Goal: Information Seeking & Learning: Compare options

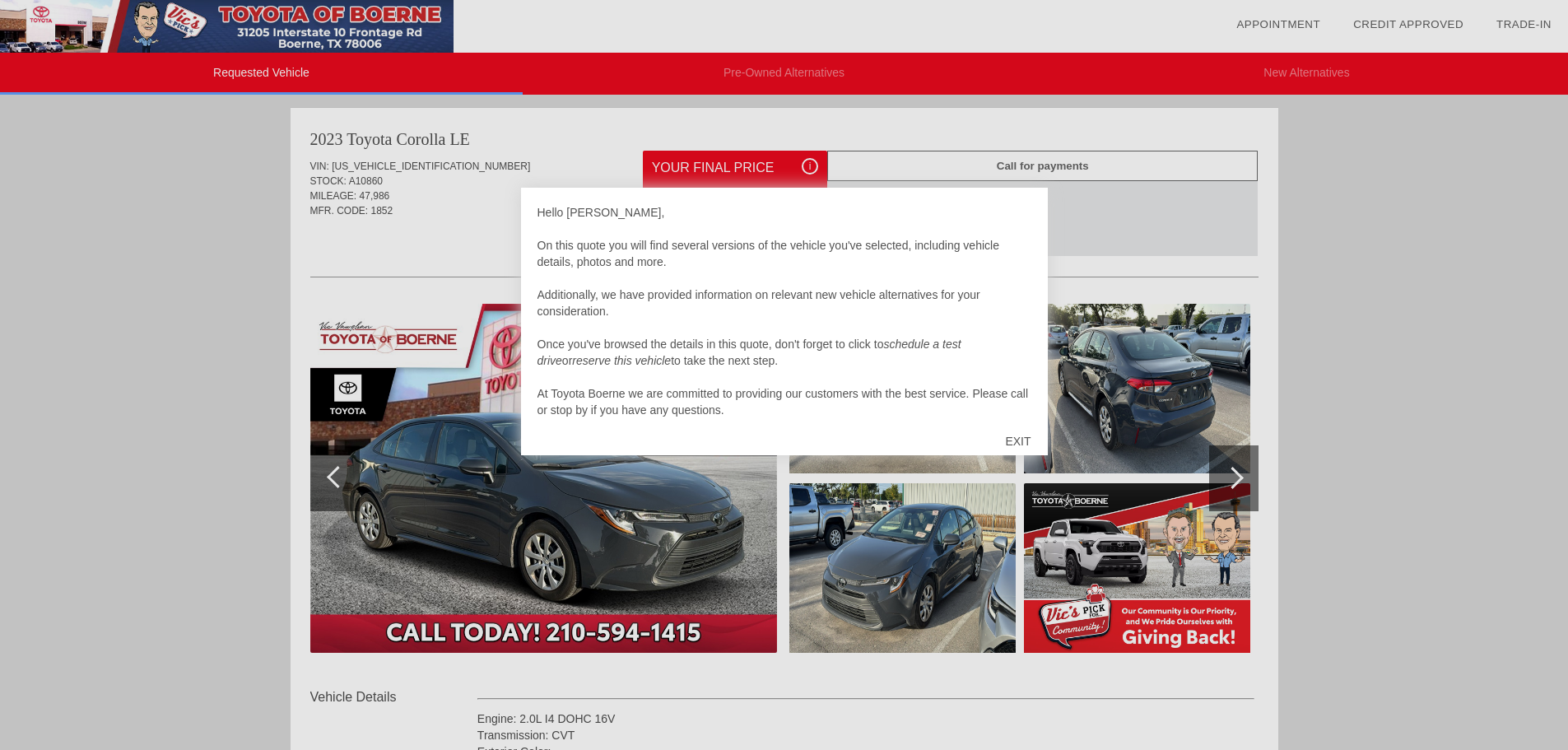
click at [1019, 440] on div "EXIT" at bounding box center [1018, 441] width 59 height 50
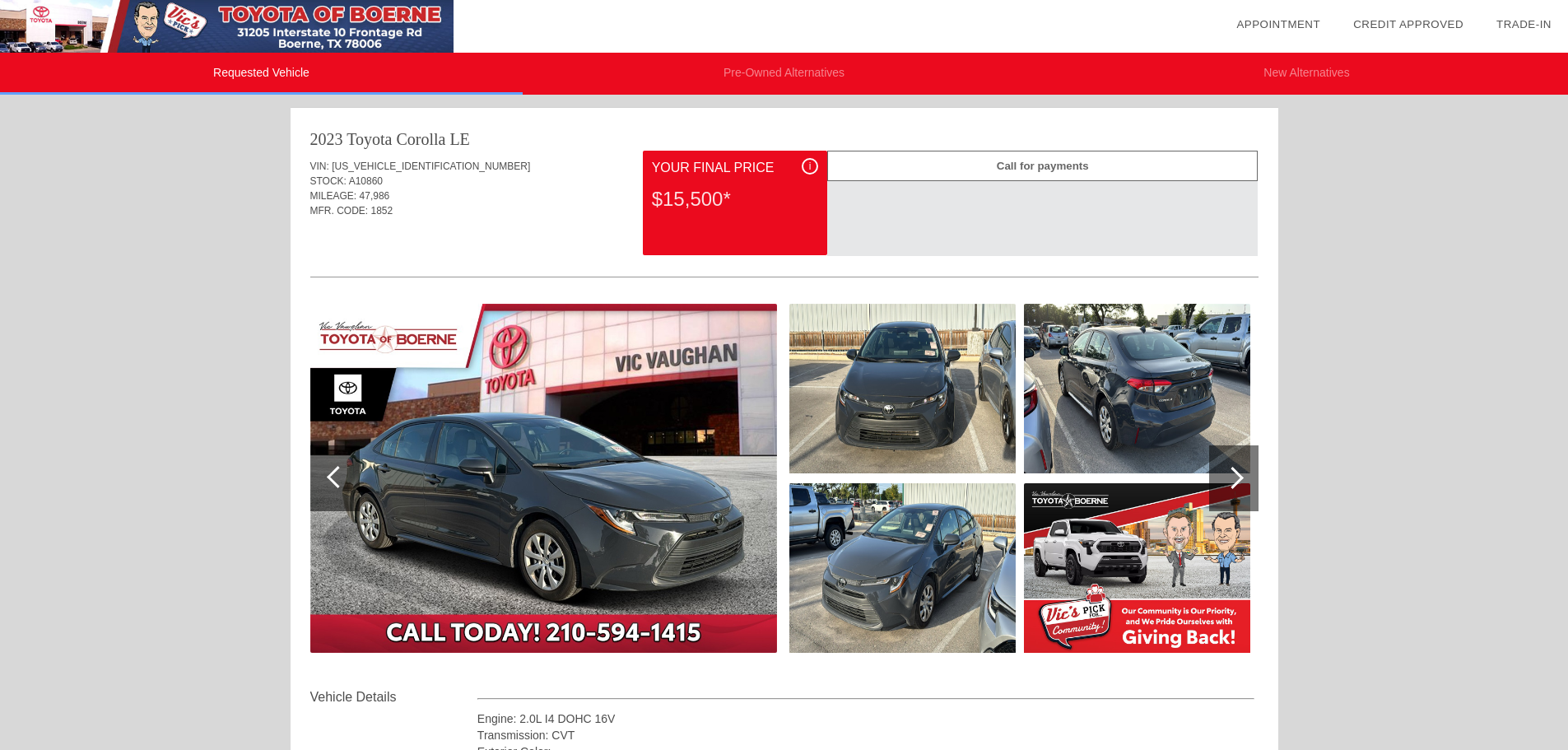
click at [1019, 440] on div at bounding box center [784, 389] width 948 height 180
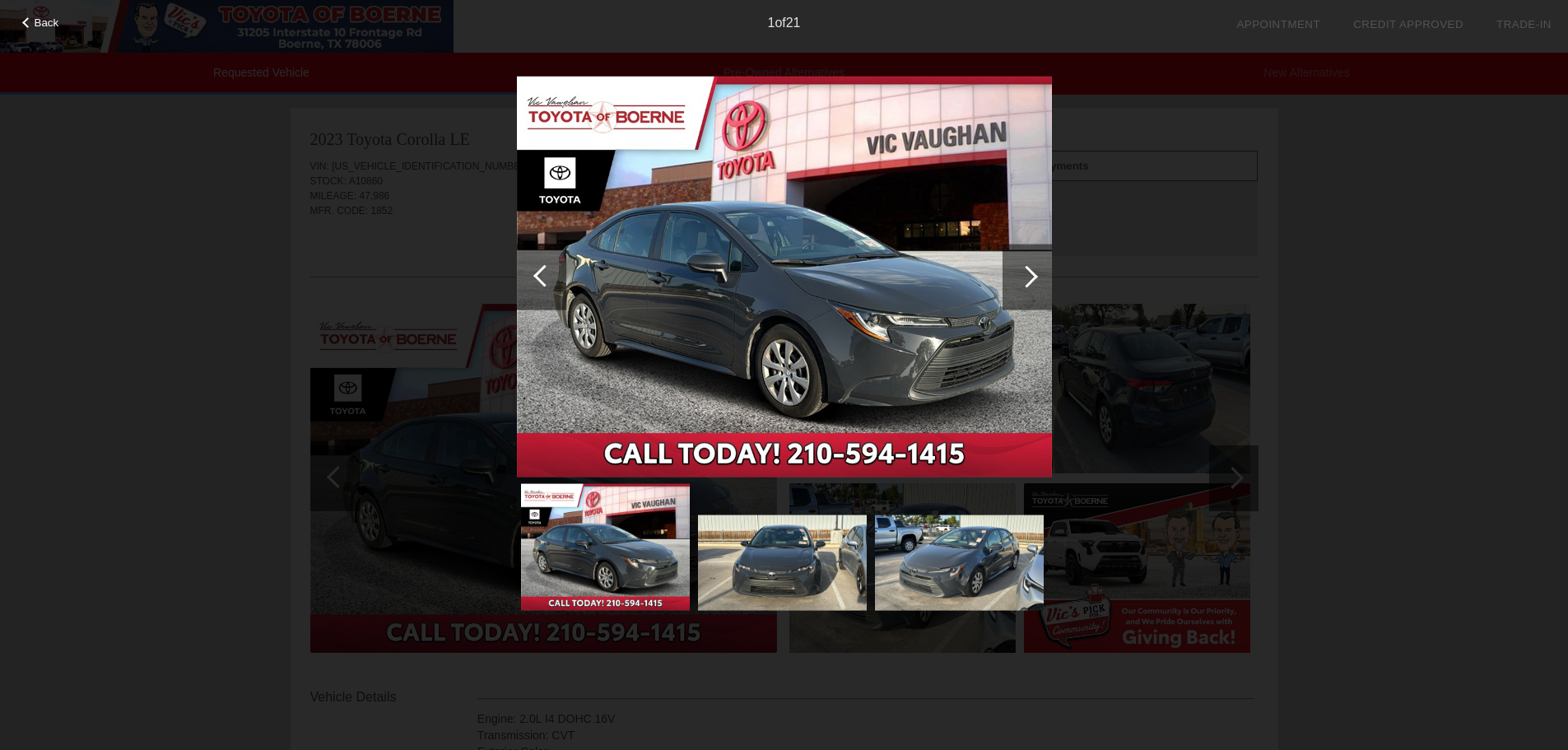
click at [38, 15] on div "1 of 21" at bounding box center [784, 16] width 1568 height 32
click at [38, 17] on span "Back" at bounding box center [46, 23] width 24 height 13
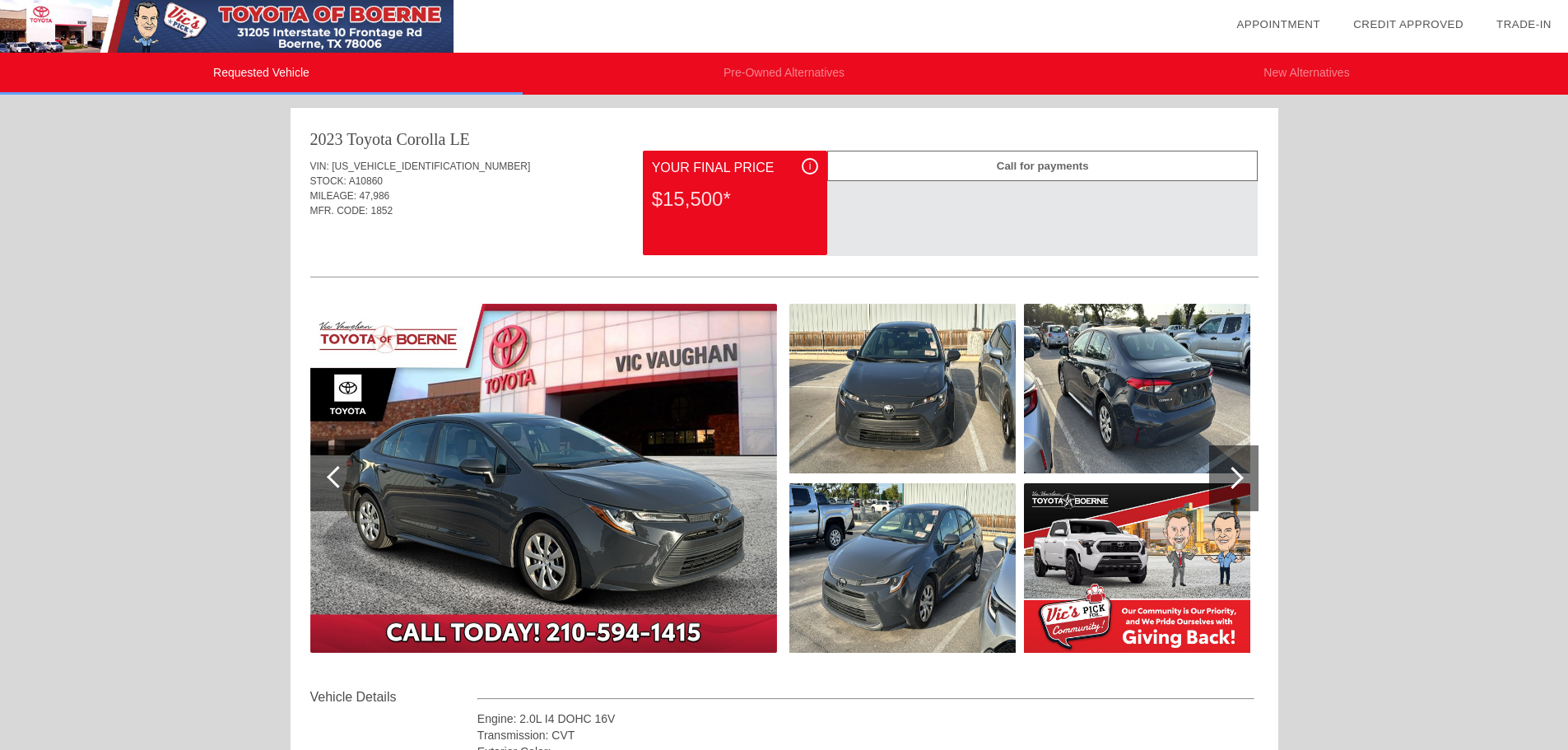
click at [738, 70] on li "Pre-Owned Alternatives" at bounding box center [783, 73] width 522 height 42
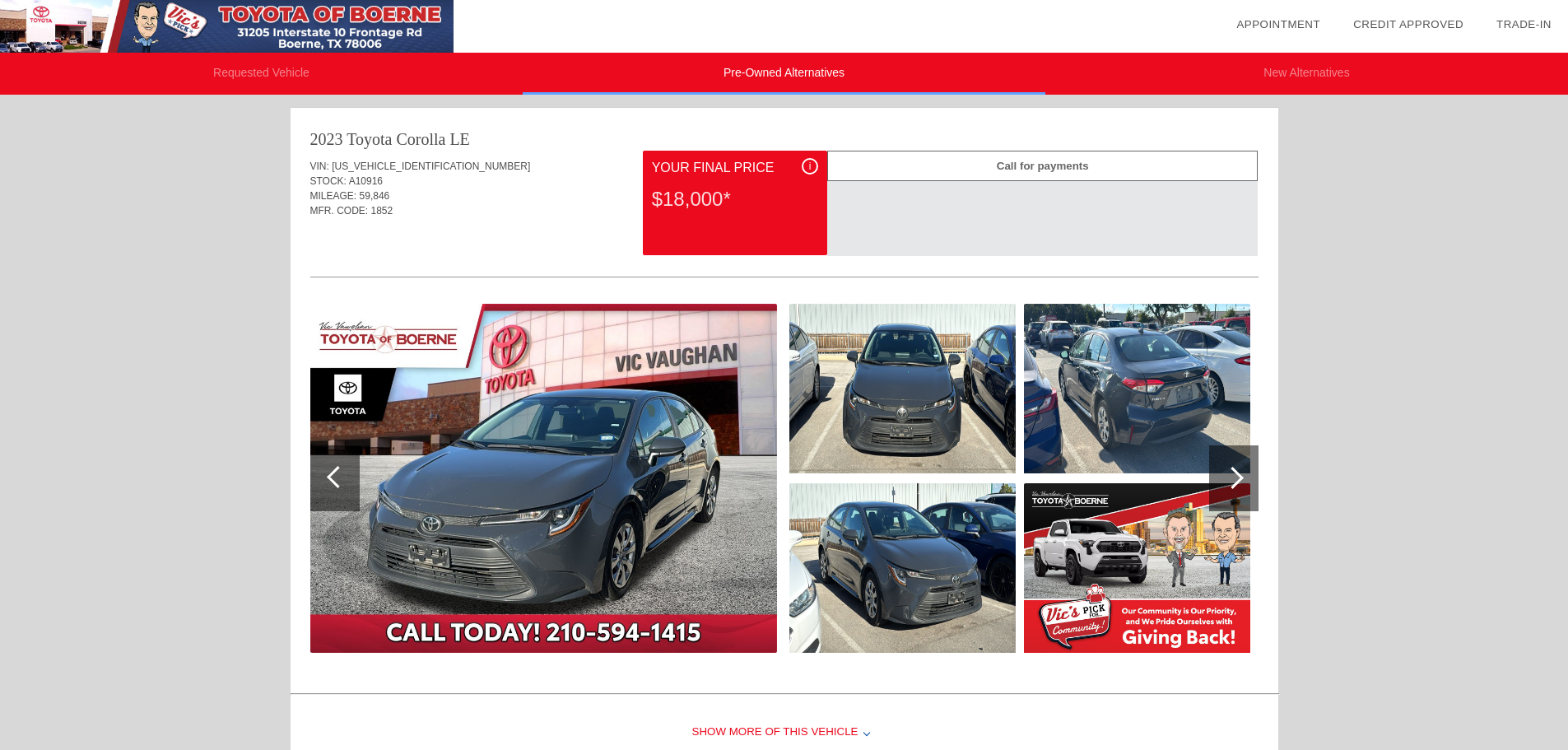
click at [1248, 77] on li "New Alternatives" at bounding box center [1306, 73] width 522 height 42
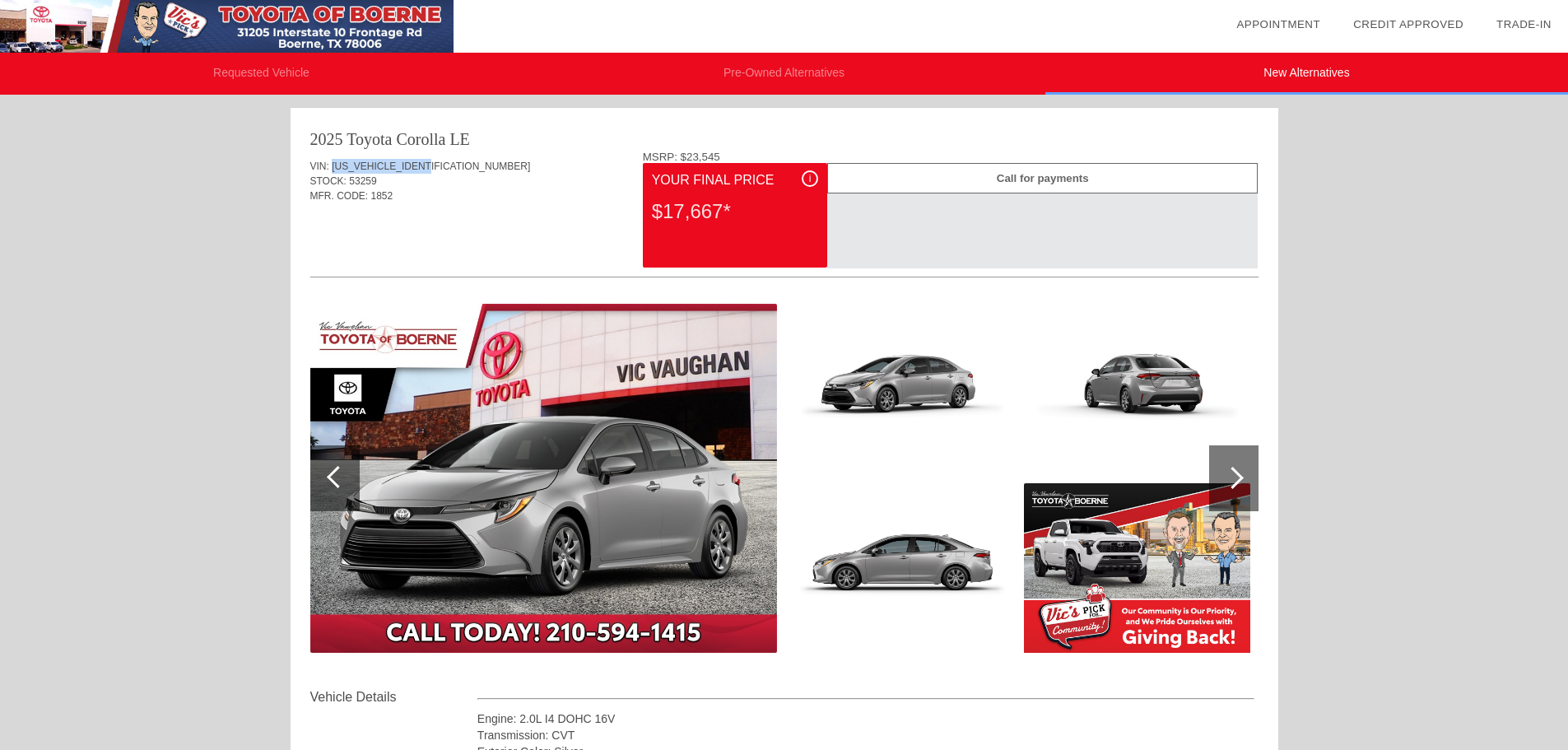
drag, startPoint x: 434, startPoint y: 168, endPoint x: 333, endPoint y: 164, distance: 101.1
click at [333, 164] on span "[US_VEHICLE_IDENTIFICATION_NUMBER]" at bounding box center [431, 166] width 198 height 12
copy span "[US_VEHICLE_IDENTIFICATION_NUMBER]"
click at [263, 64] on li "Requested Vehicle" at bounding box center [261, 73] width 522 height 42
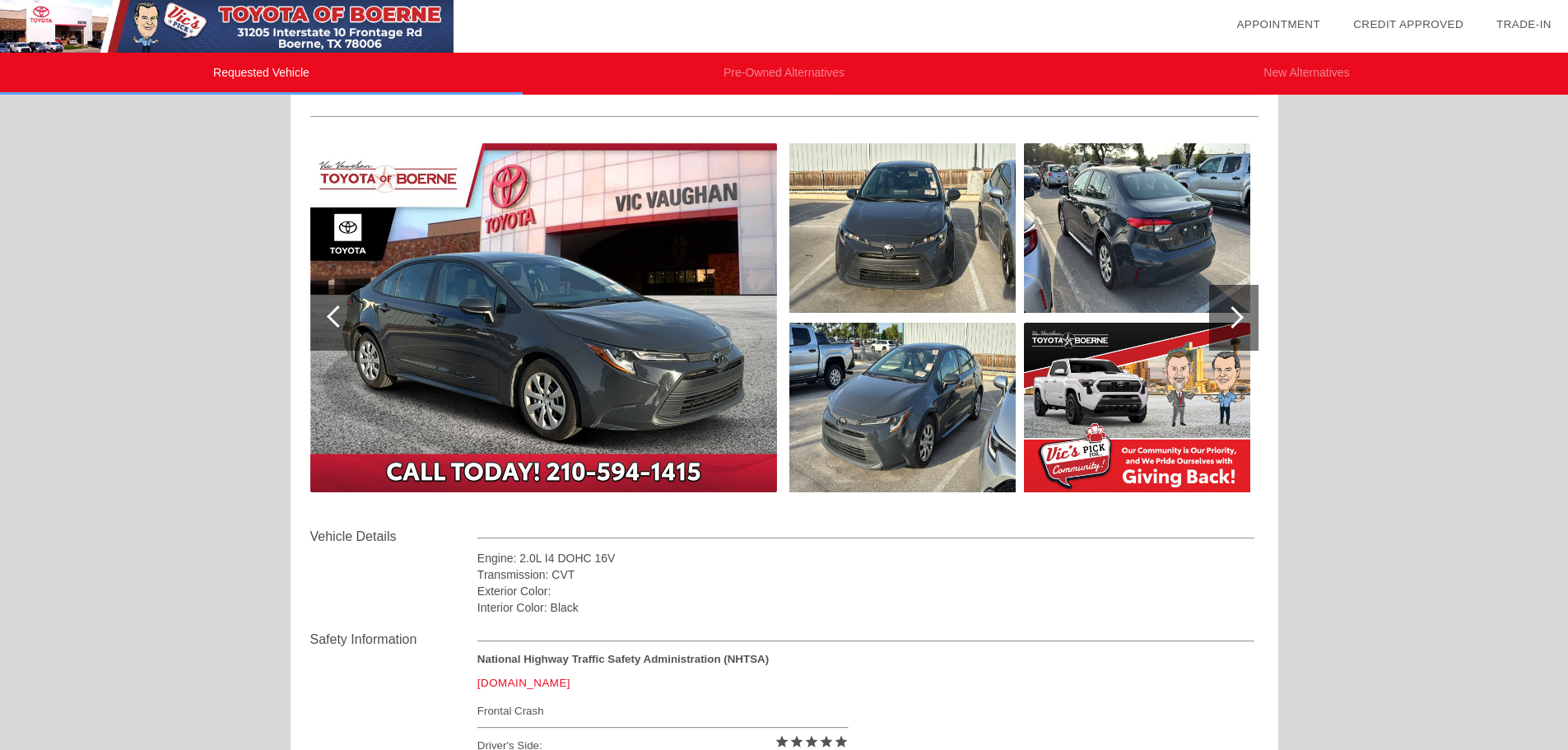
scroll to position [163, 0]
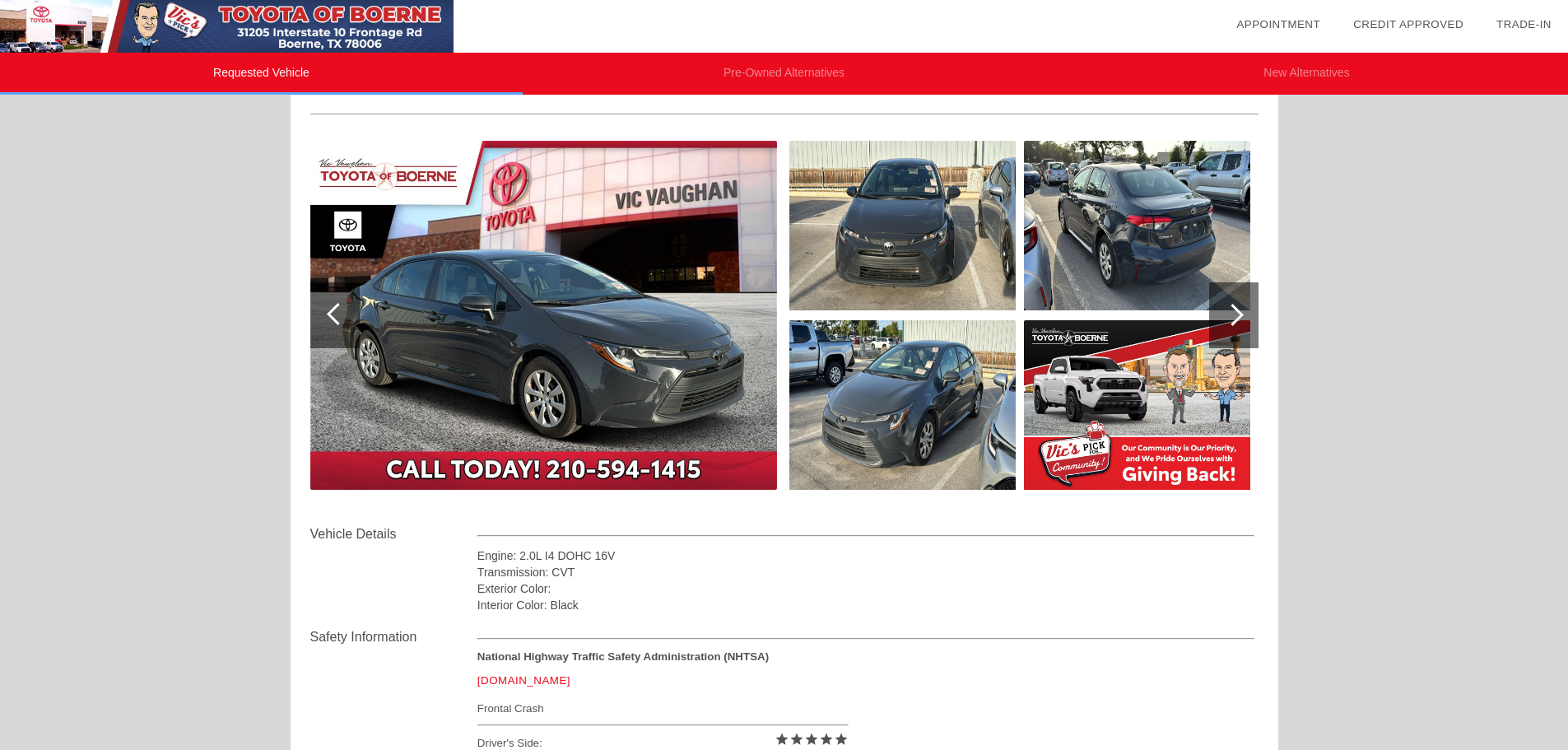
click at [892, 221] on img at bounding box center [902, 226] width 226 height 170
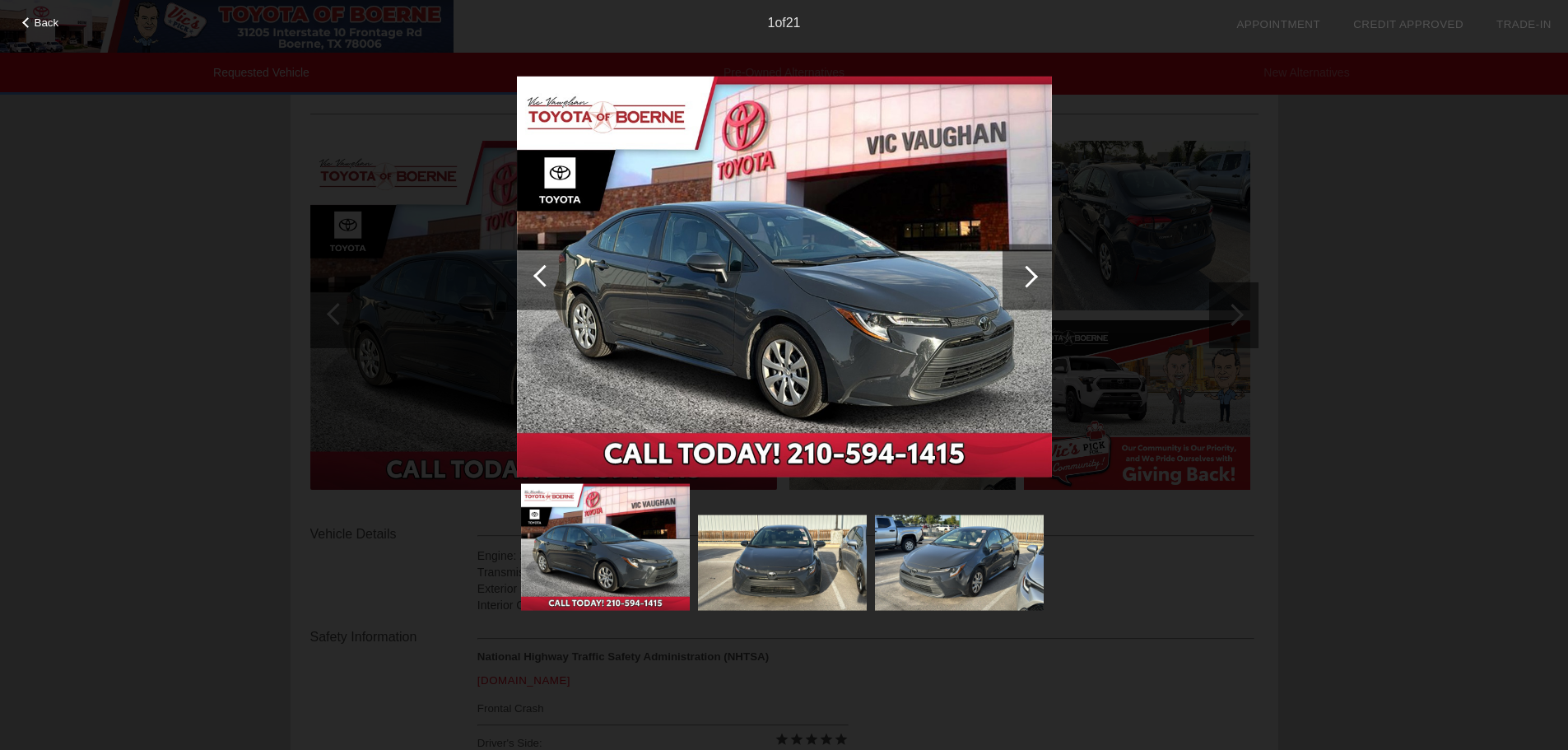
click at [1028, 268] on div at bounding box center [1027, 276] width 23 height 23
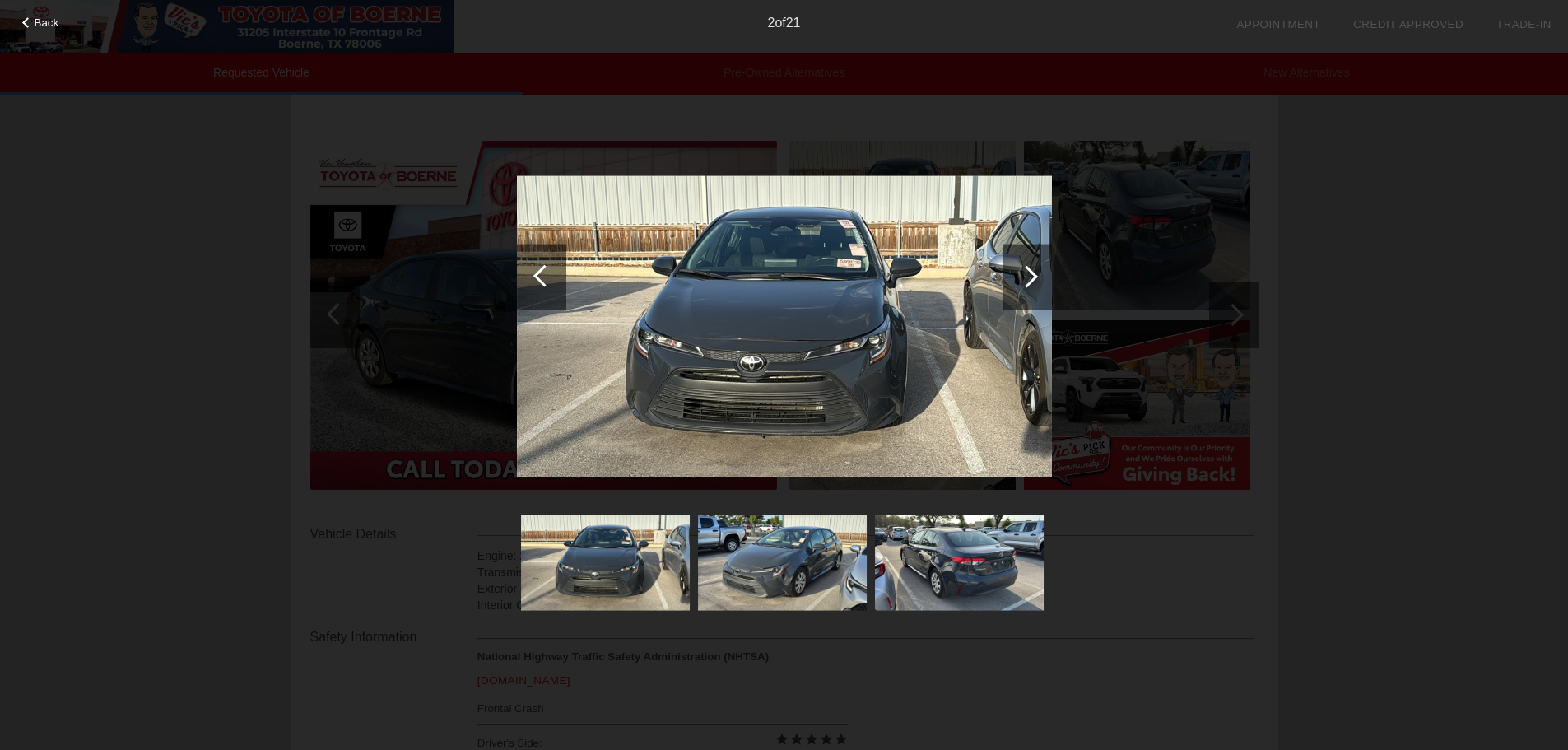
click at [1028, 268] on div at bounding box center [1027, 276] width 23 height 23
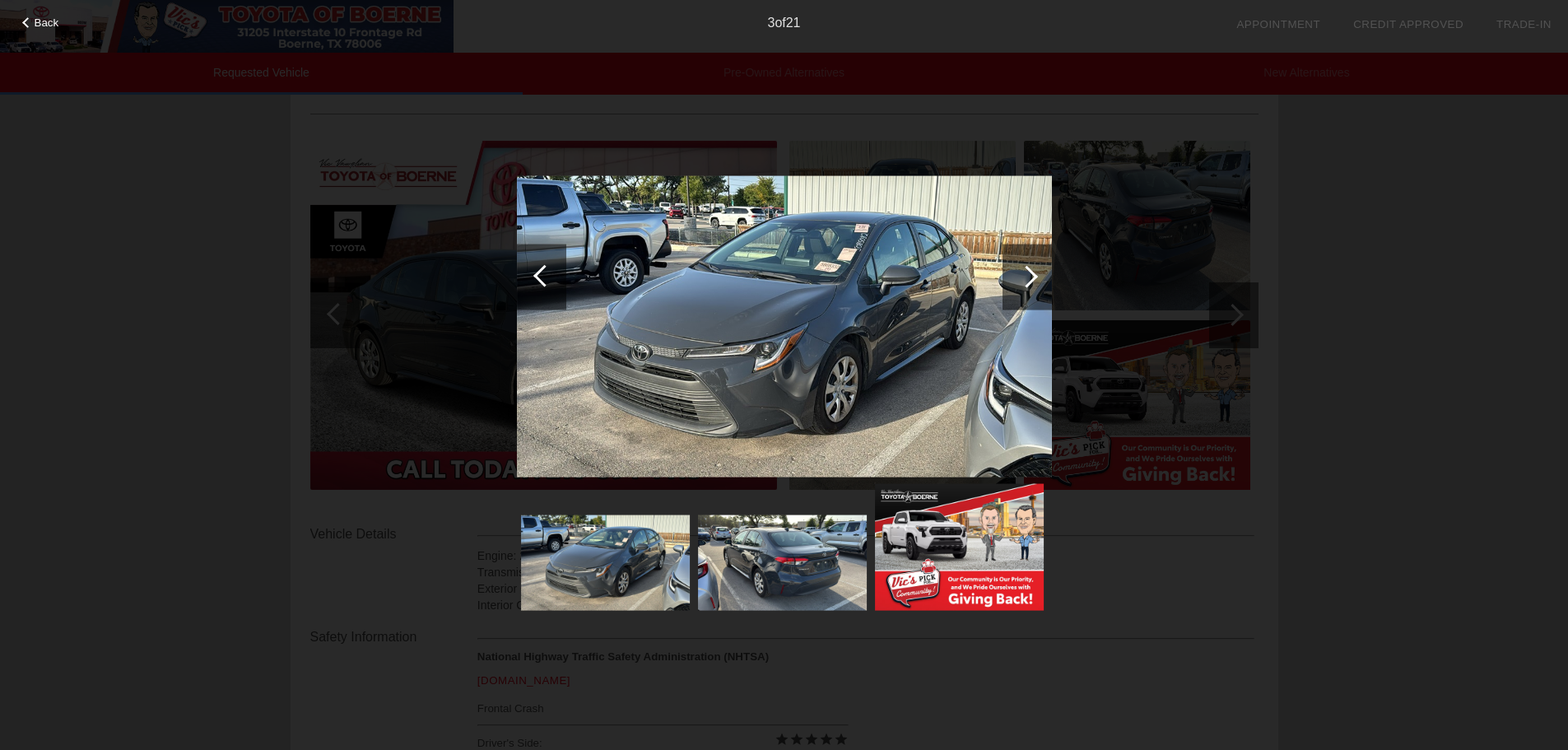
click at [1028, 268] on div at bounding box center [1027, 276] width 23 height 23
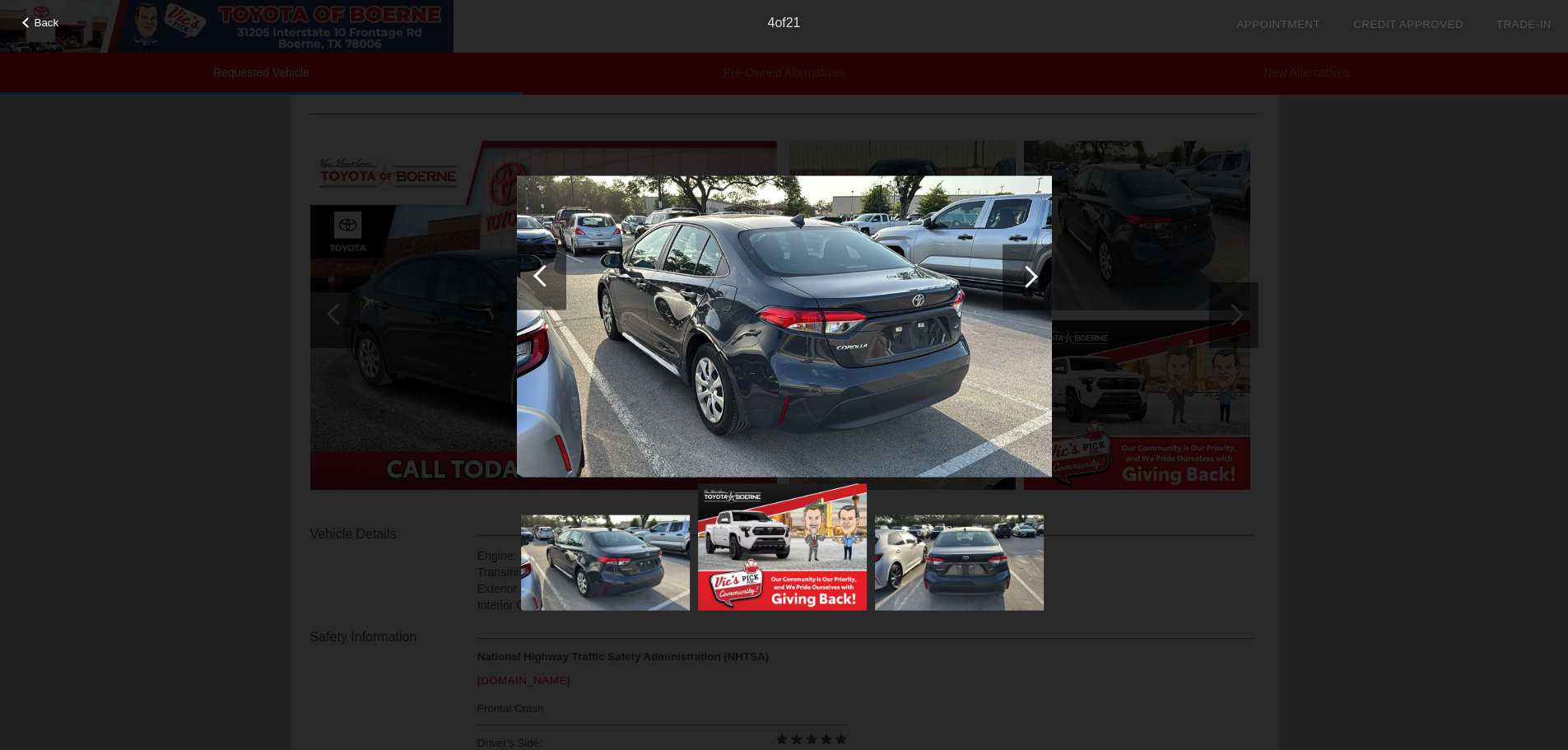
click at [824, 318] on img at bounding box center [784, 327] width 535 height 301
click at [1038, 263] on div at bounding box center [1027, 276] width 50 height 66
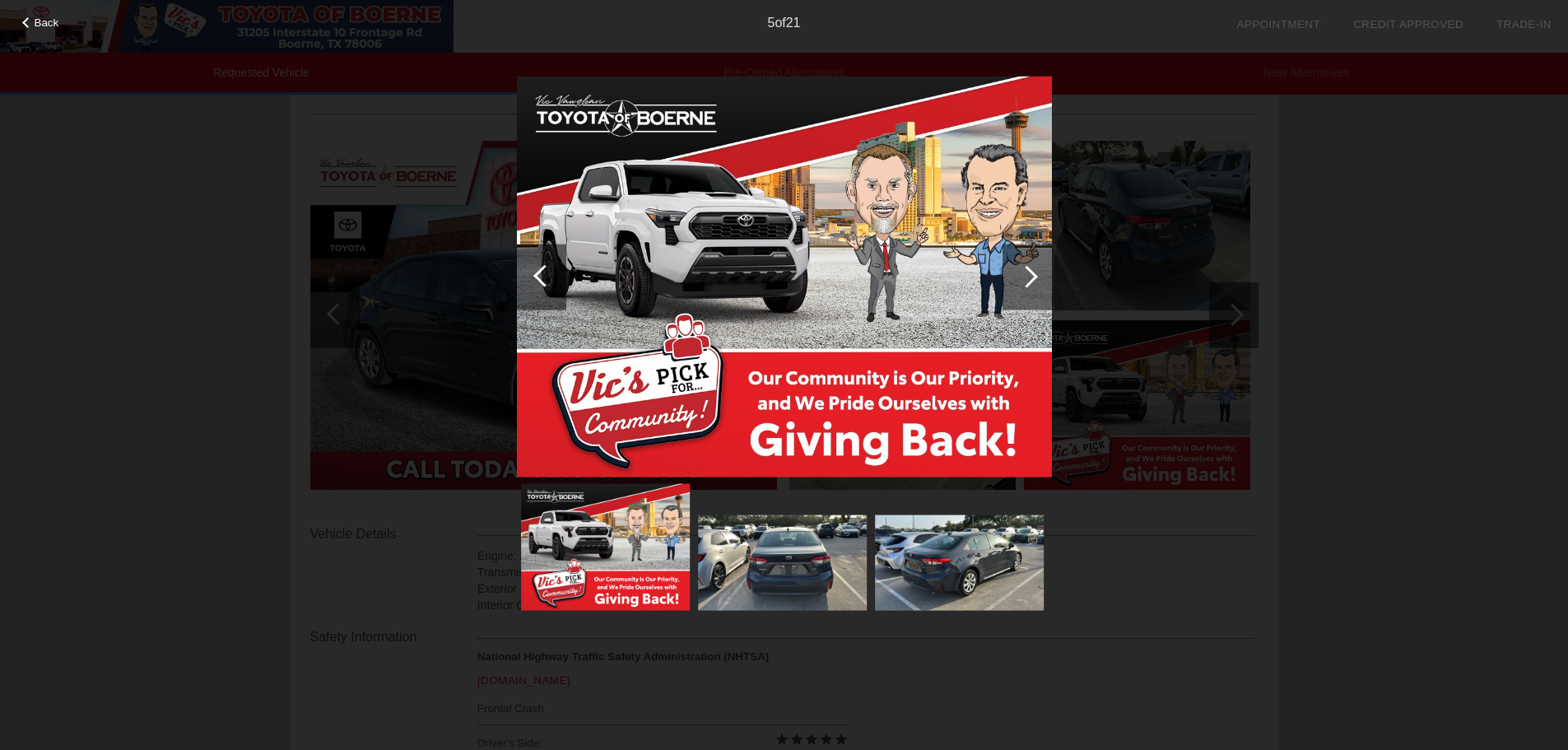
click at [1038, 263] on div at bounding box center [1027, 276] width 50 height 66
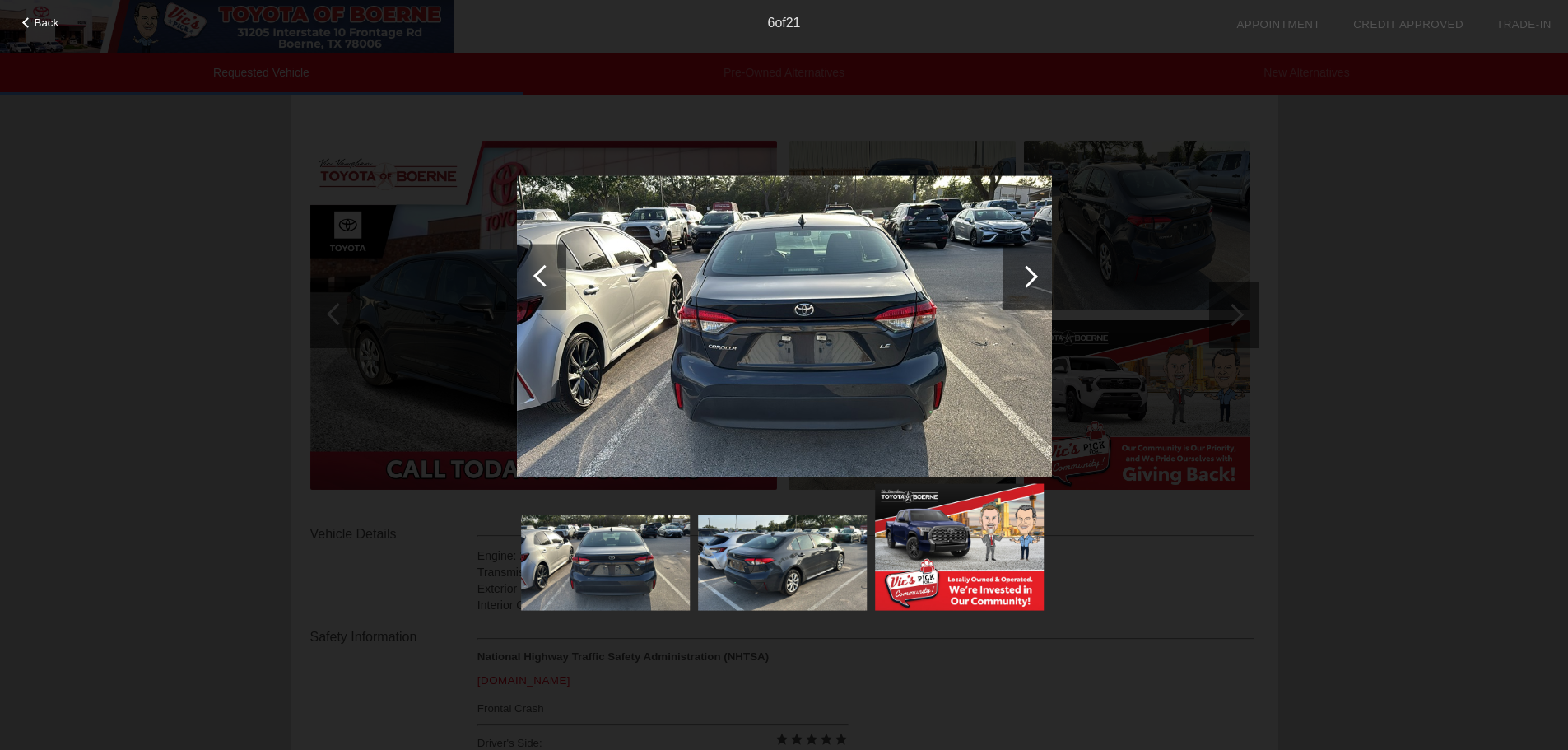
click at [1033, 272] on div at bounding box center [1027, 276] width 23 height 23
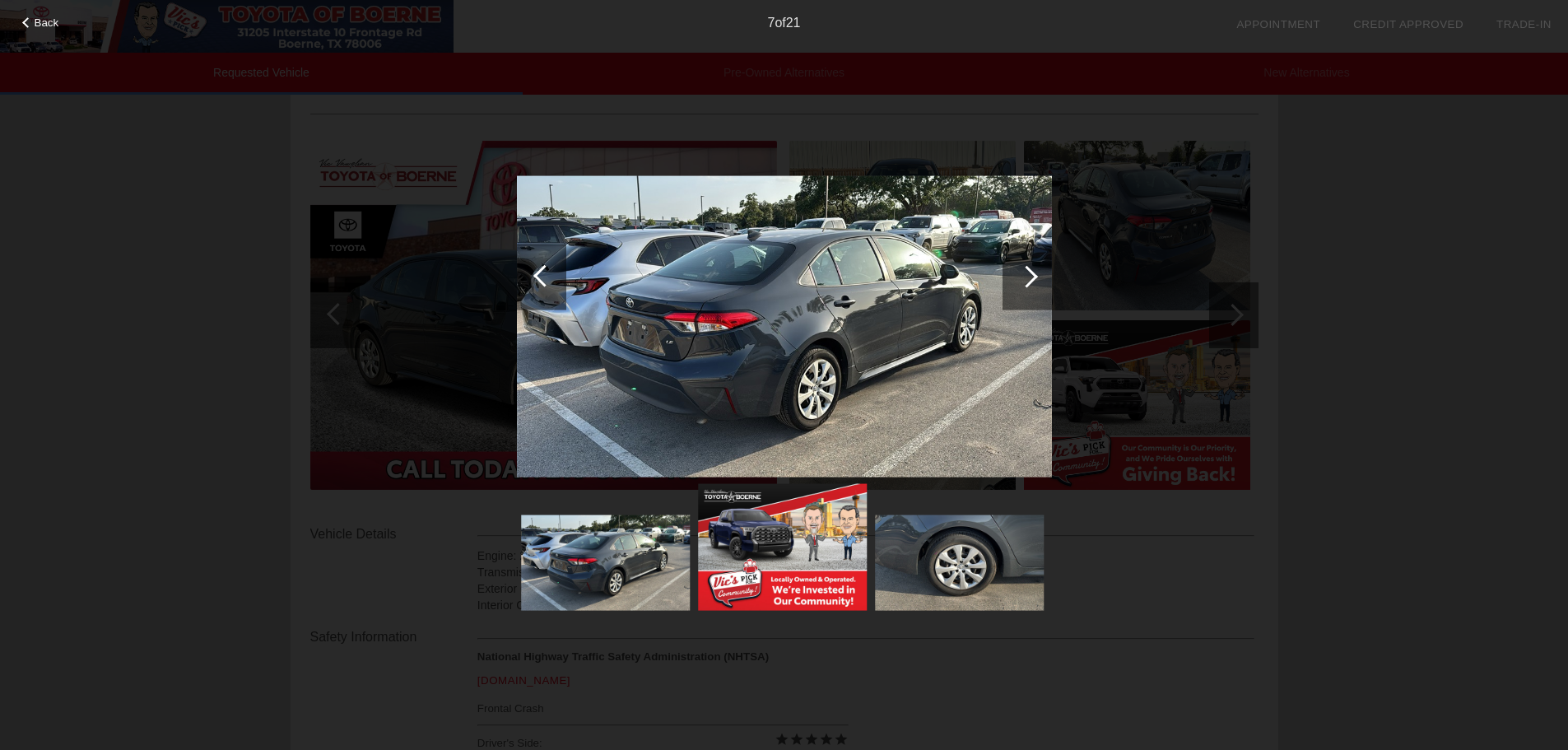
click at [1038, 269] on div at bounding box center [1027, 276] width 50 height 66
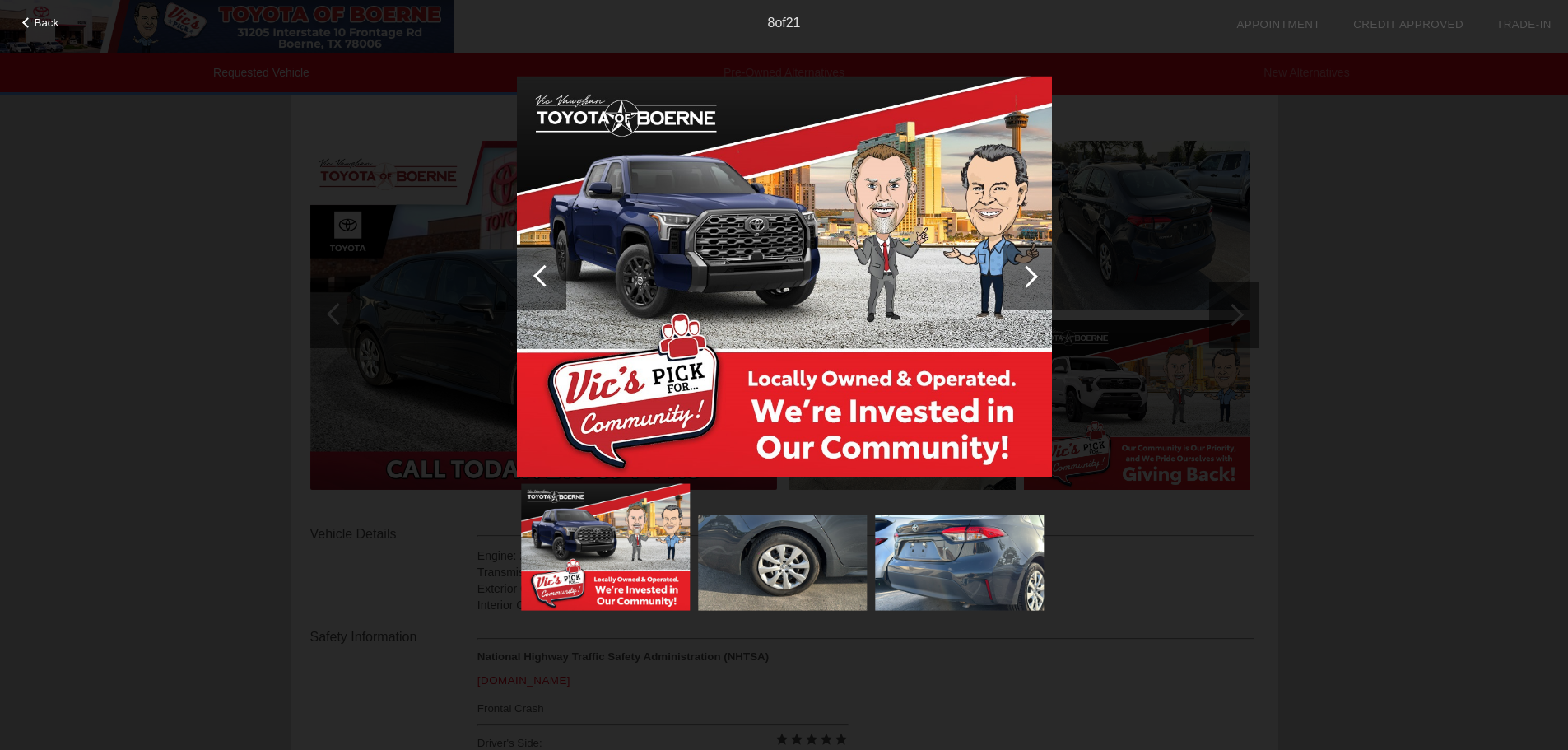
click at [1038, 269] on div at bounding box center [1027, 276] width 50 height 66
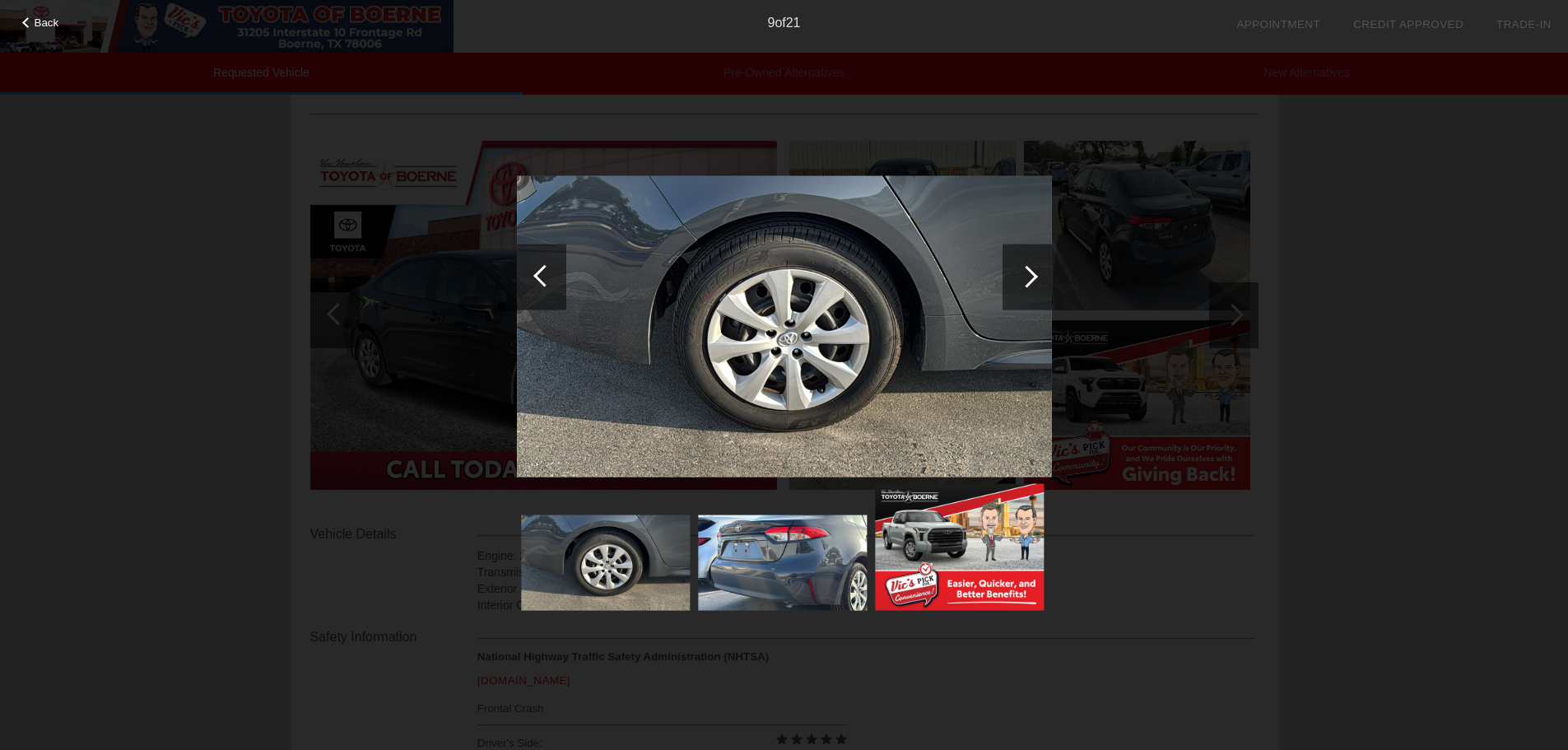
click at [1034, 269] on div at bounding box center [1027, 276] width 50 height 66
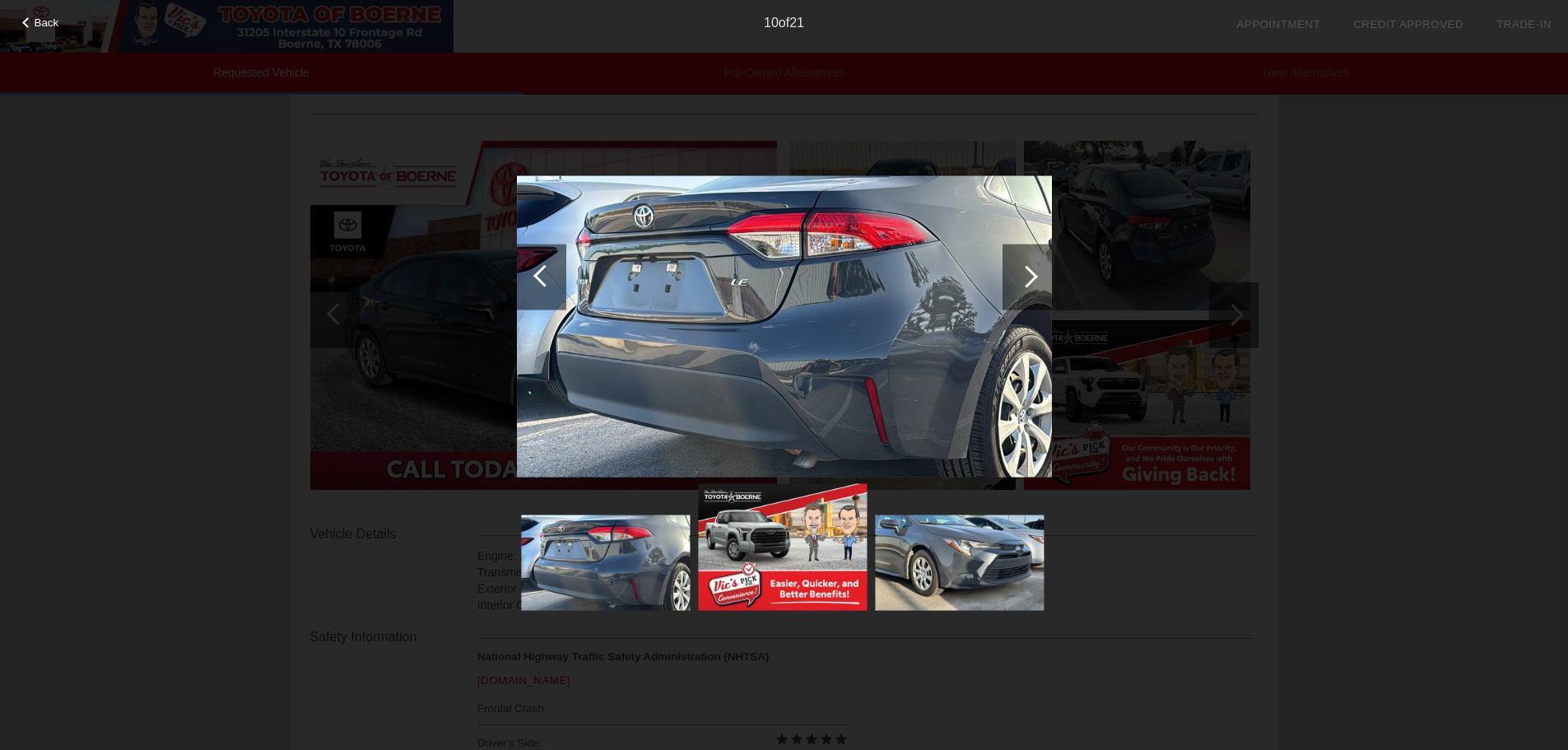
click at [1034, 269] on div at bounding box center [1027, 276] width 50 height 66
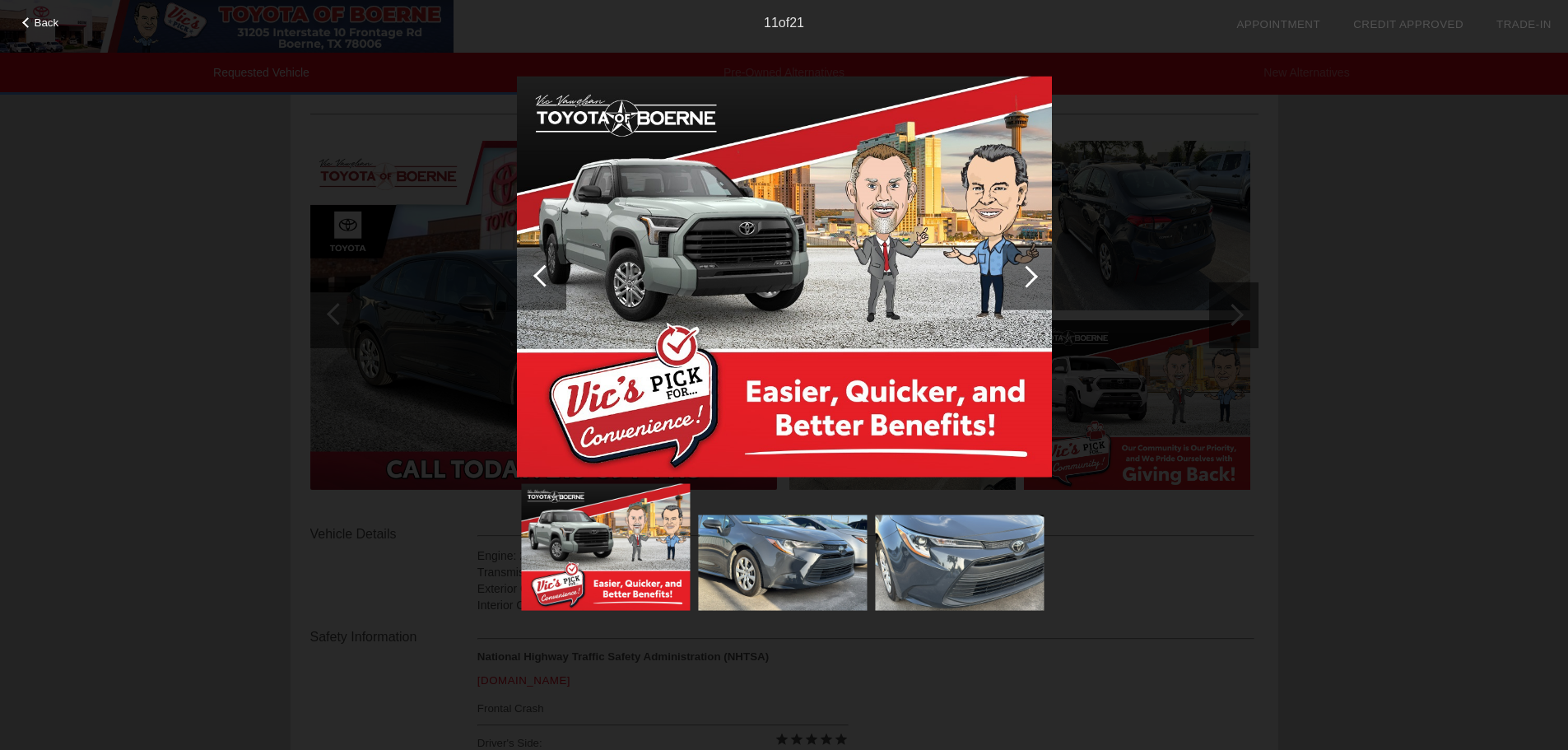
click at [1034, 269] on div at bounding box center [1027, 276] width 50 height 66
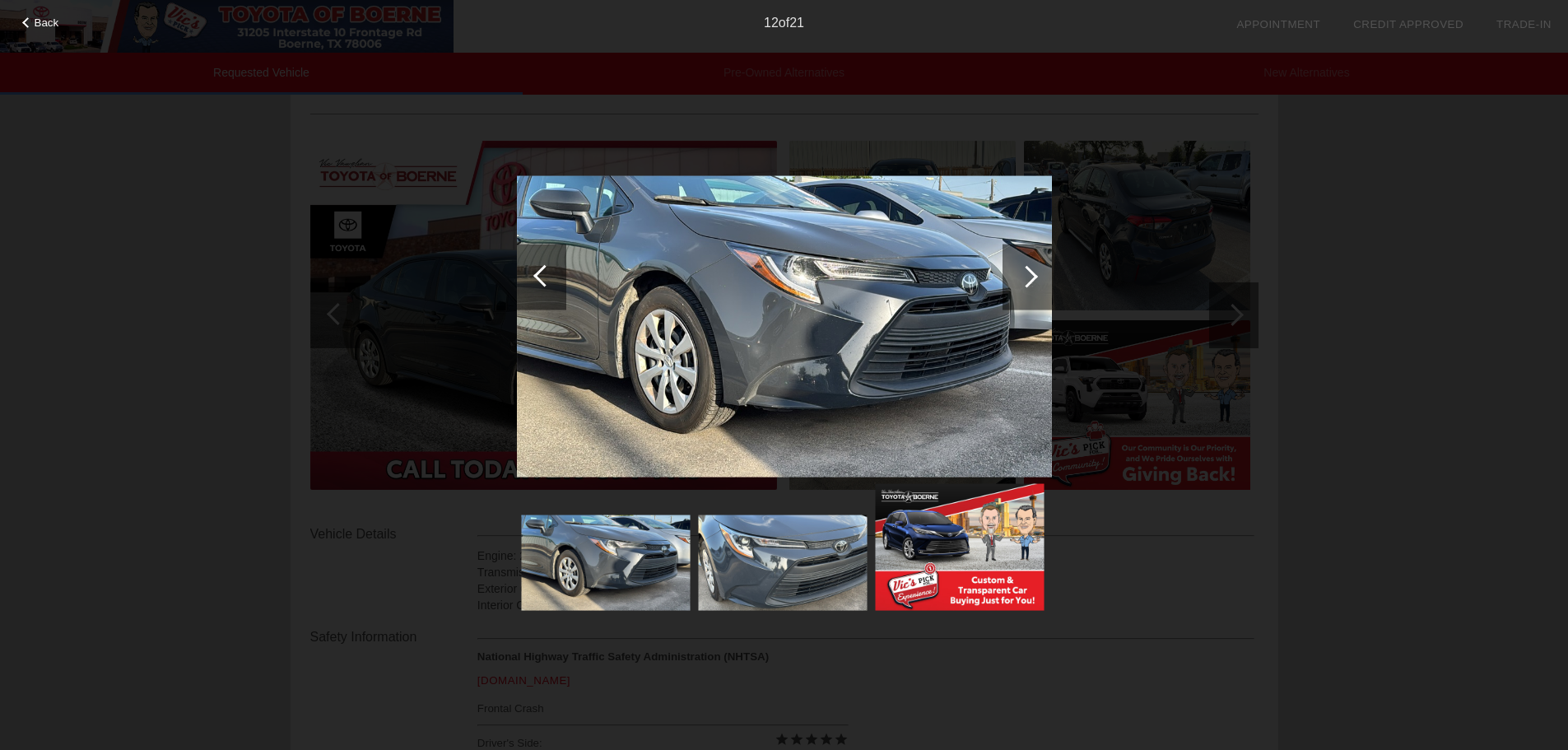
click at [1034, 269] on div at bounding box center [1027, 276] width 50 height 66
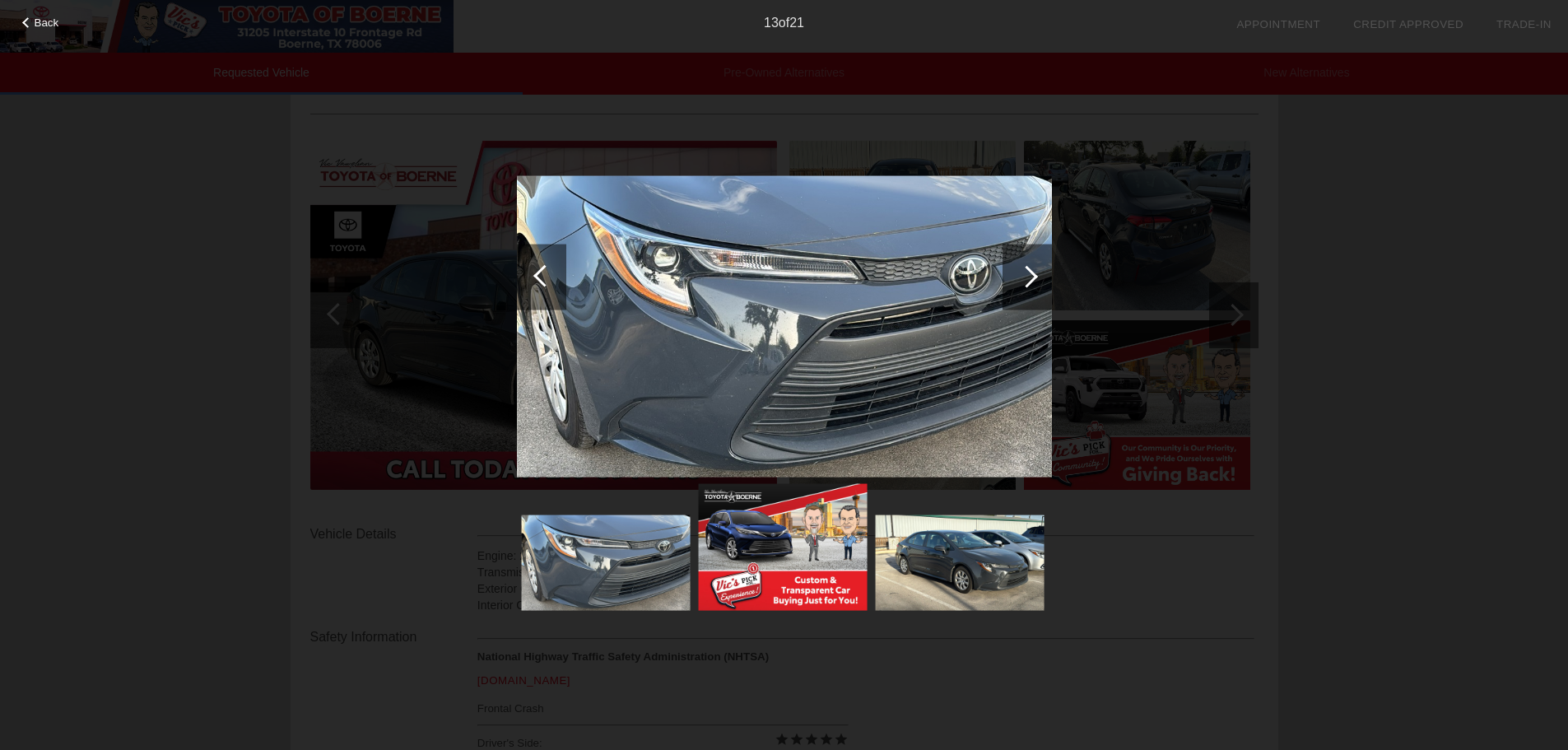
click at [1034, 269] on div at bounding box center [1027, 276] width 50 height 66
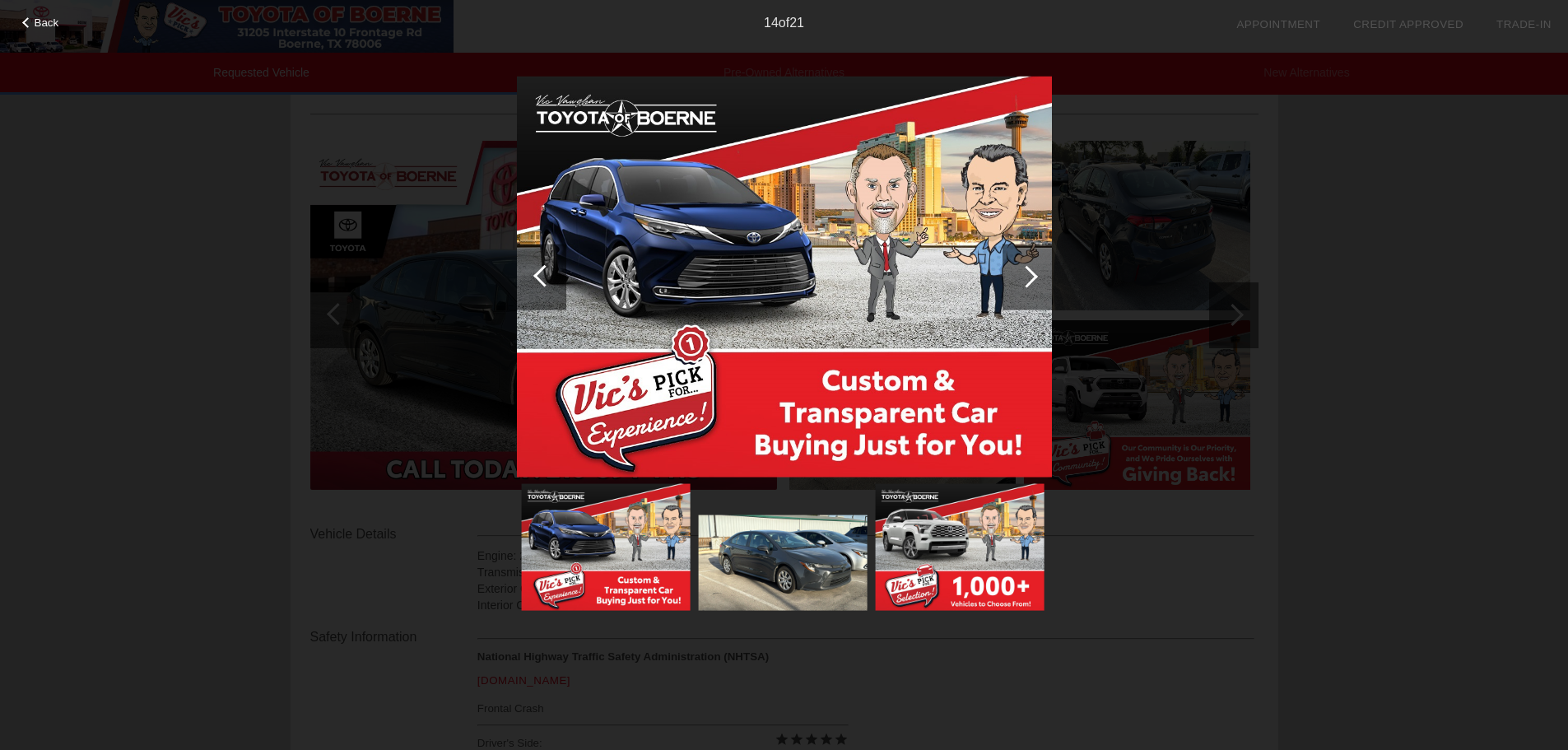
click at [1034, 269] on div at bounding box center [1027, 276] width 50 height 66
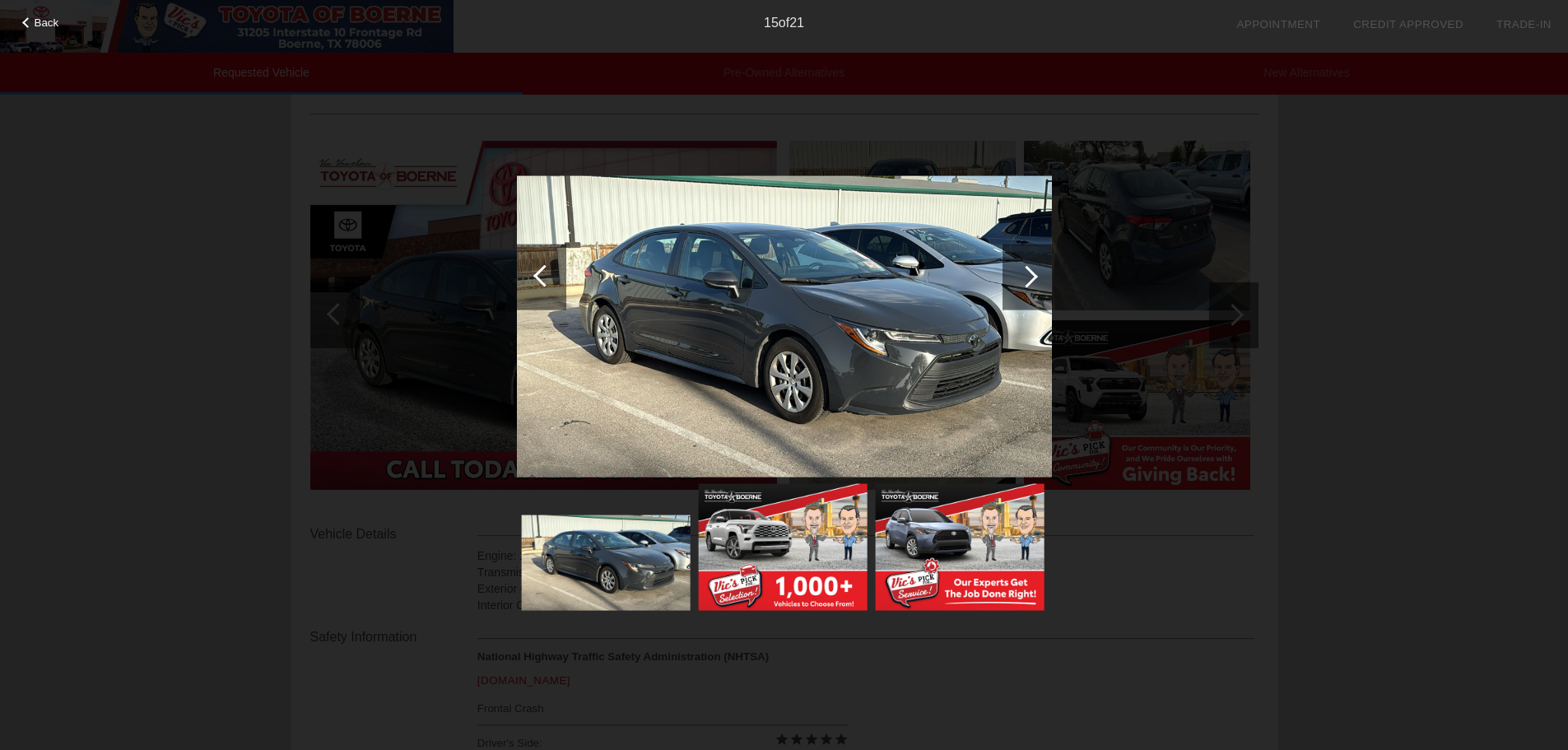
click at [1034, 269] on div at bounding box center [1027, 276] width 50 height 66
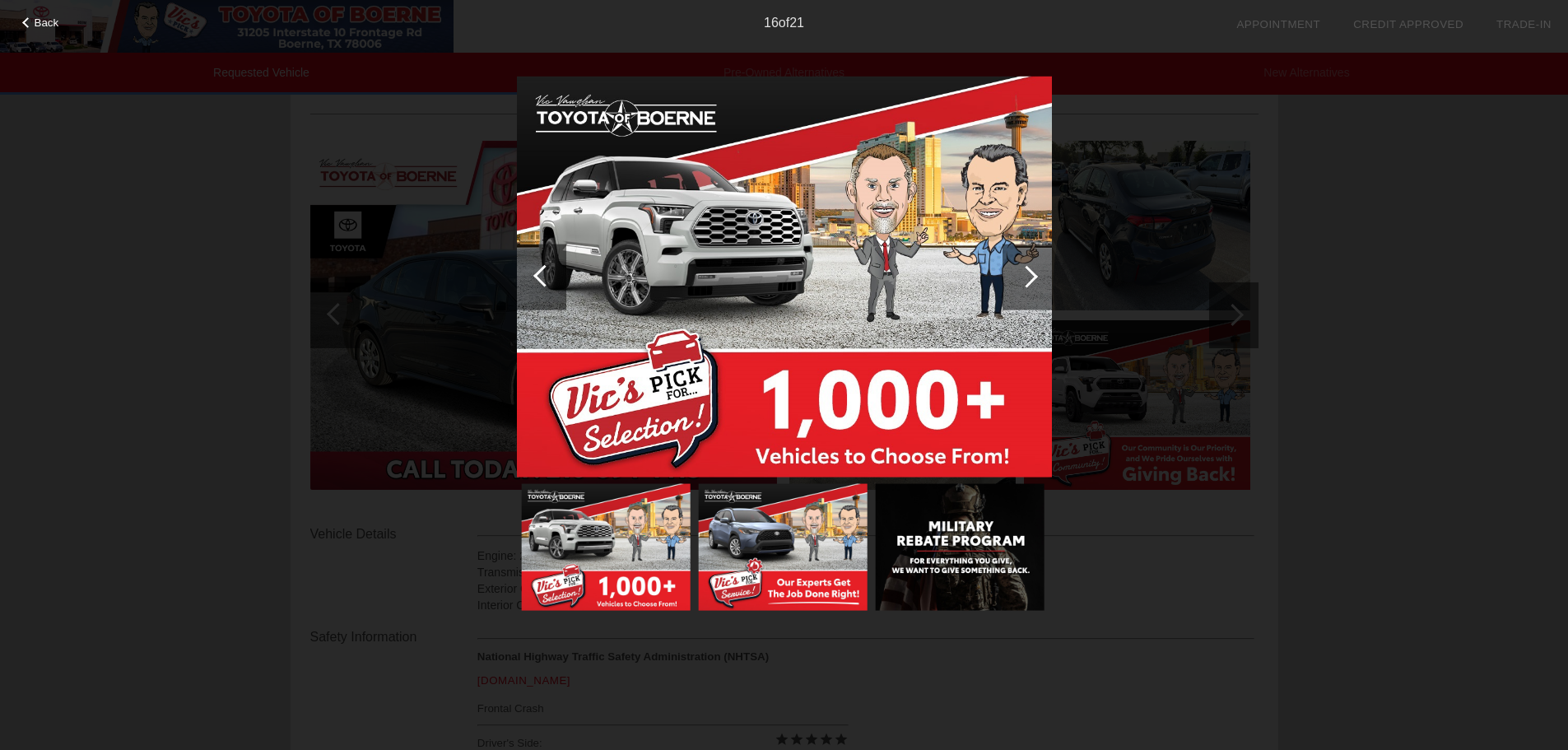
click at [1034, 269] on div at bounding box center [1027, 276] width 50 height 66
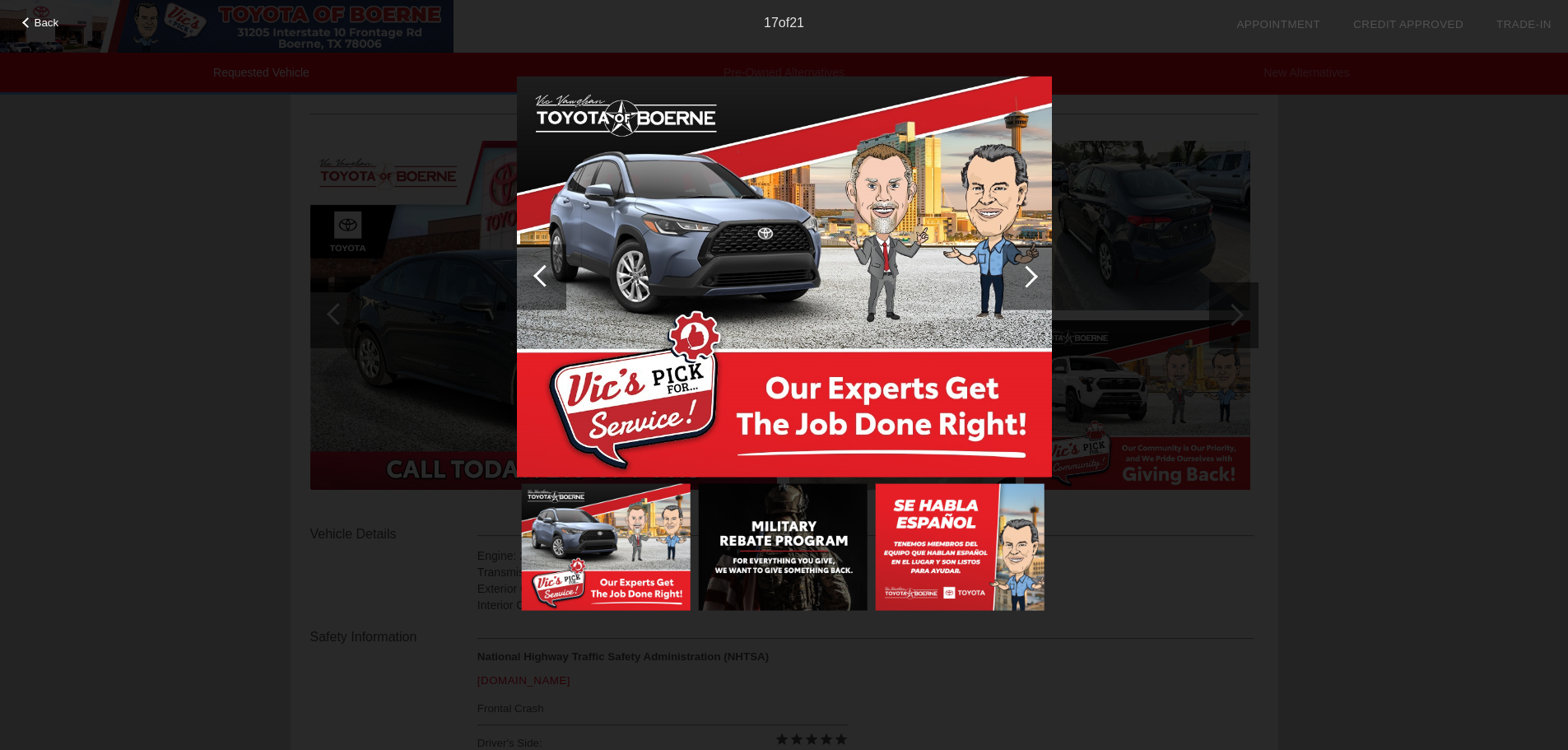
click at [1038, 270] on div at bounding box center [1027, 276] width 50 height 66
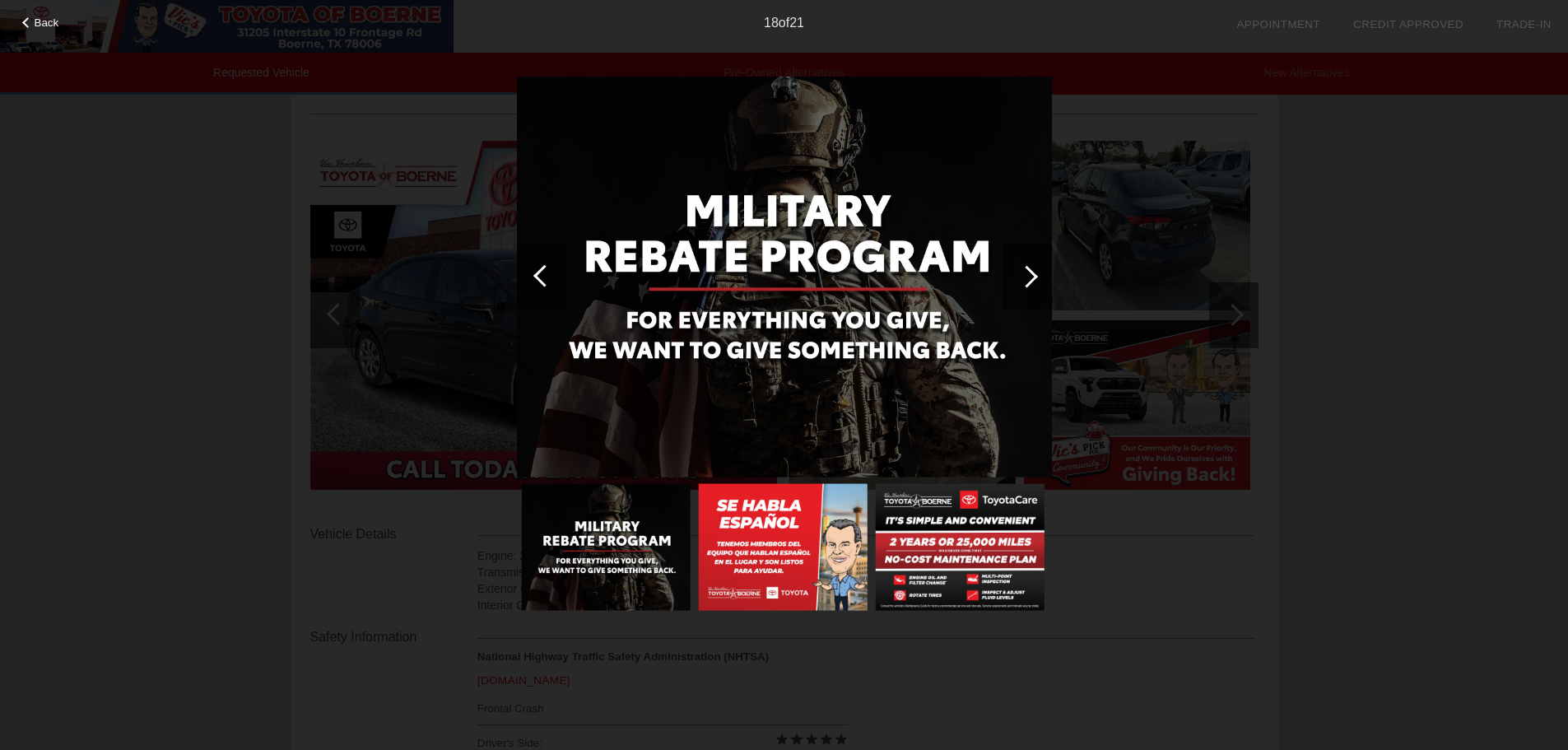
click at [1038, 270] on div at bounding box center [1027, 276] width 50 height 66
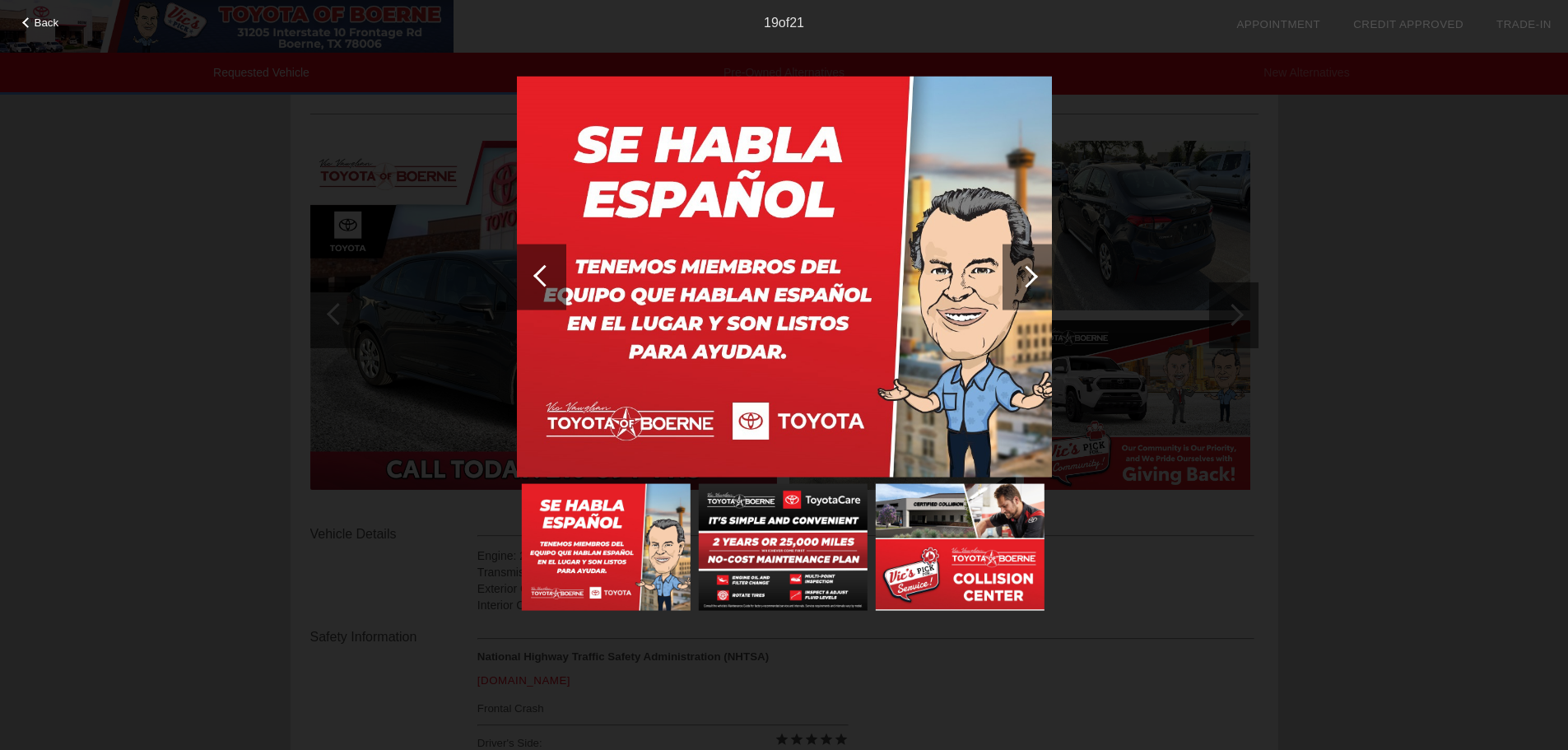
click at [1038, 270] on div at bounding box center [1027, 276] width 50 height 66
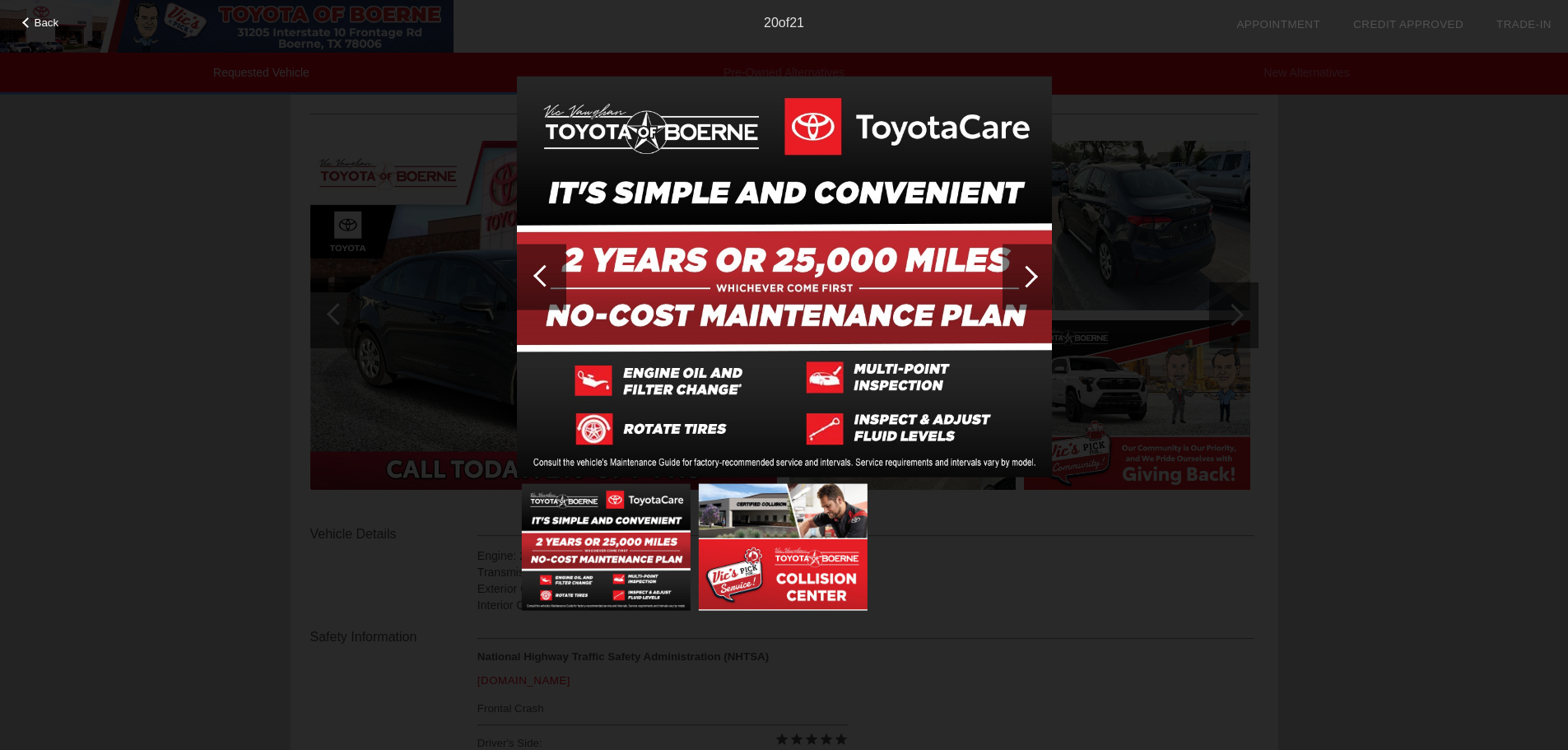
click at [1038, 270] on div at bounding box center [1027, 276] width 50 height 66
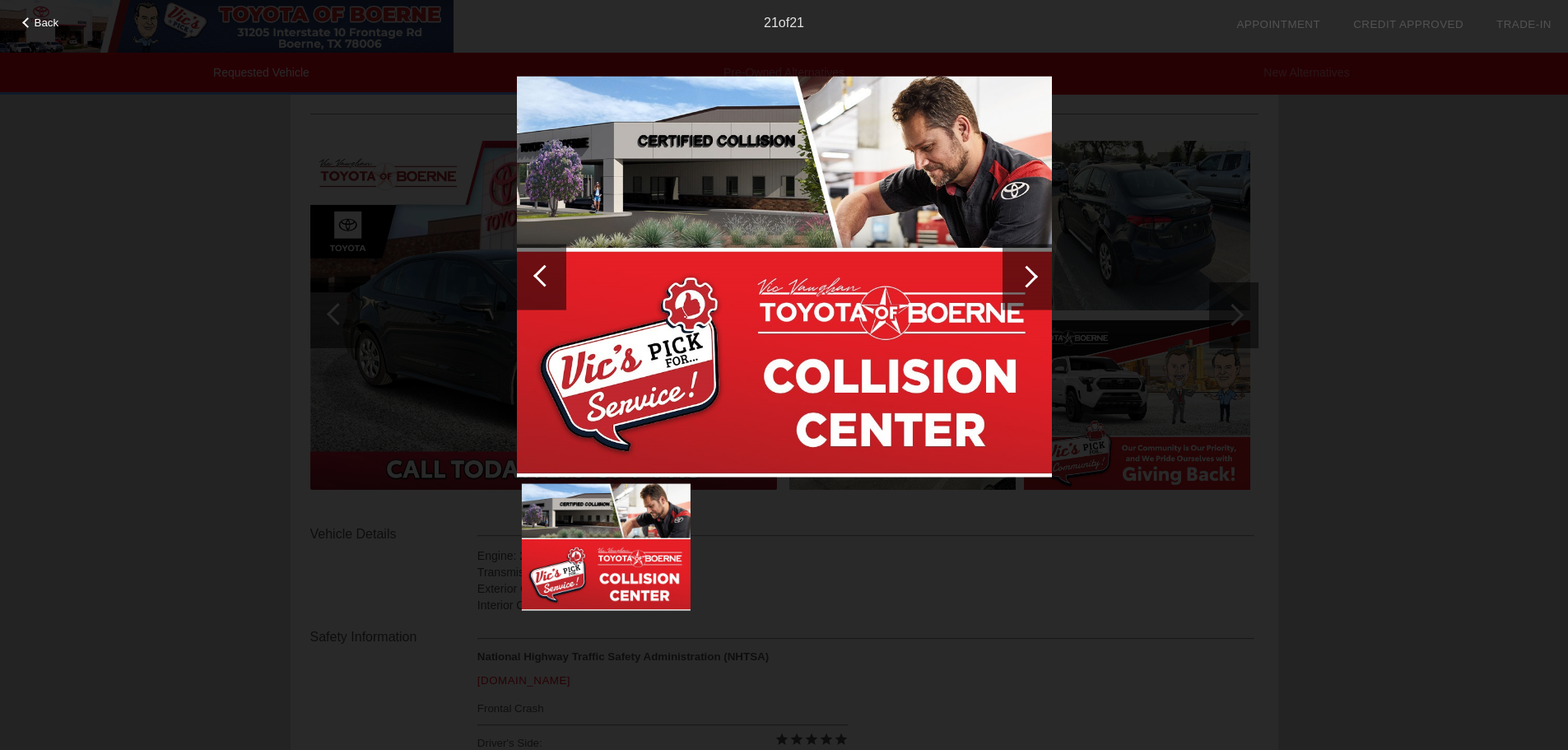
click at [50, 19] on span "Back" at bounding box center [46, 23] width 24 height 13
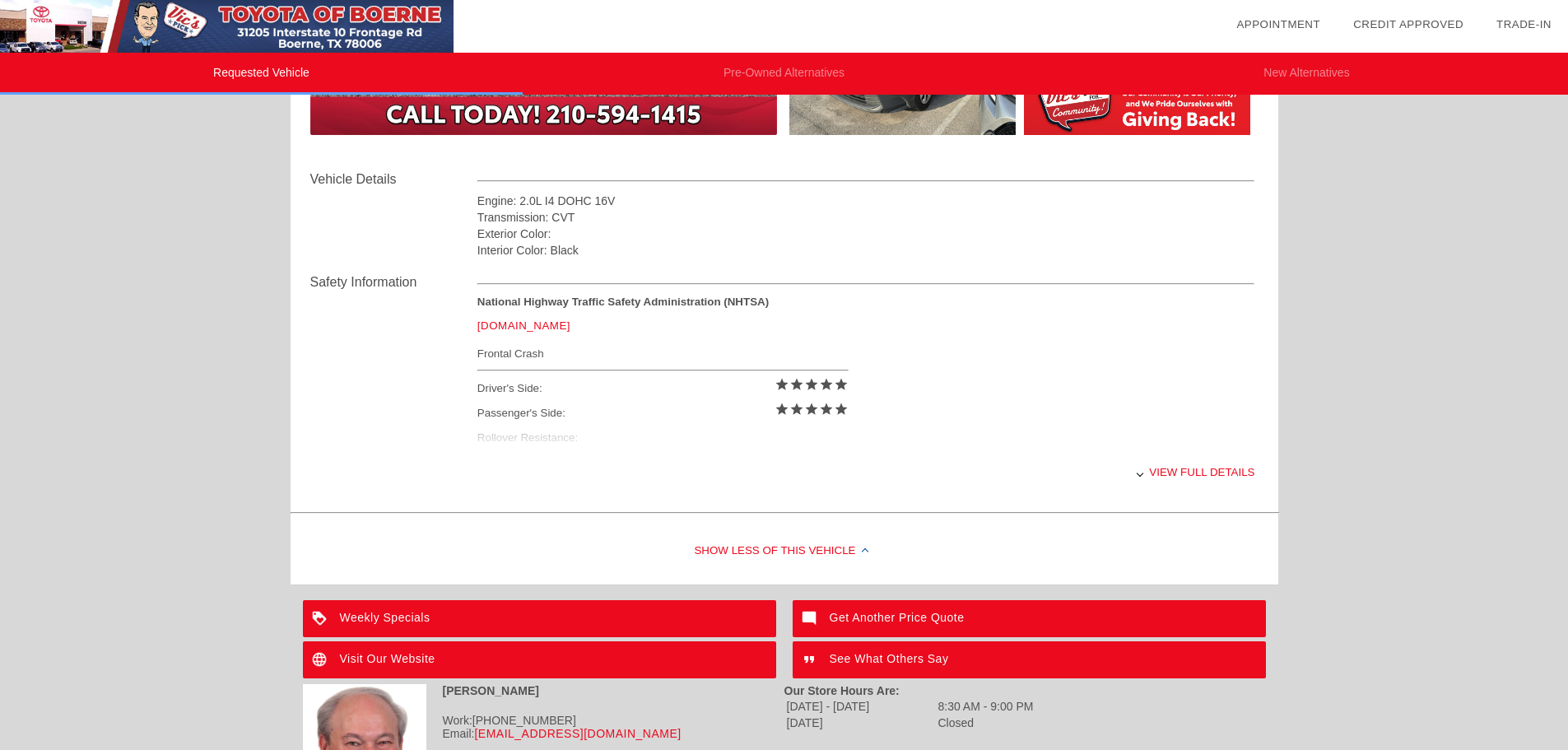
scroll to position [504, 0]
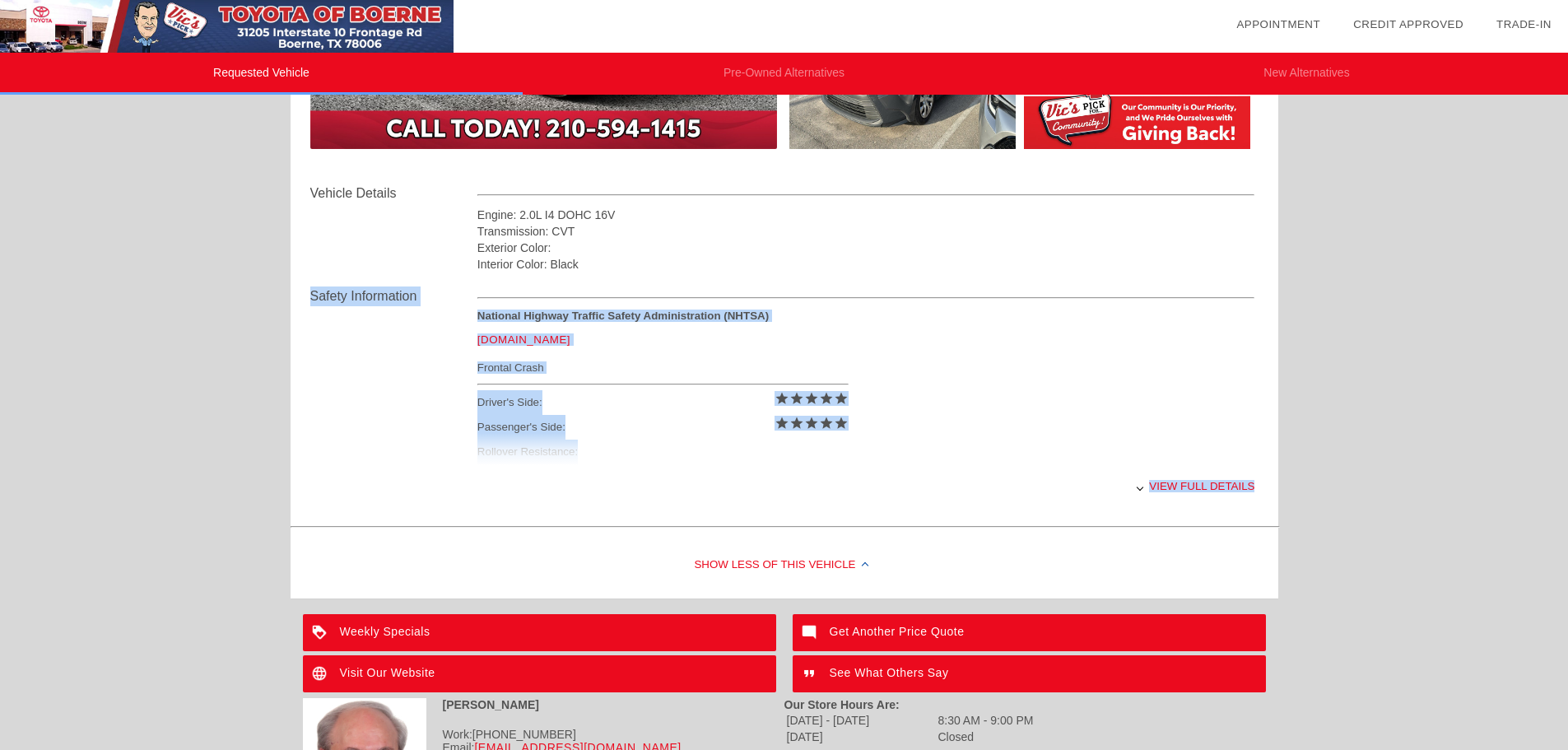
drag, startPoint x: 1565, startPoint y: 306, endPoint x: 1545, endPoint y: 230, distance: 78.6
click at [1545, 230] on div "Requested Vehicle Pre-Owned Alternatives New Alternatives date_range Appointmen…" at bounding box center [784, 167] width 1568 height 1342
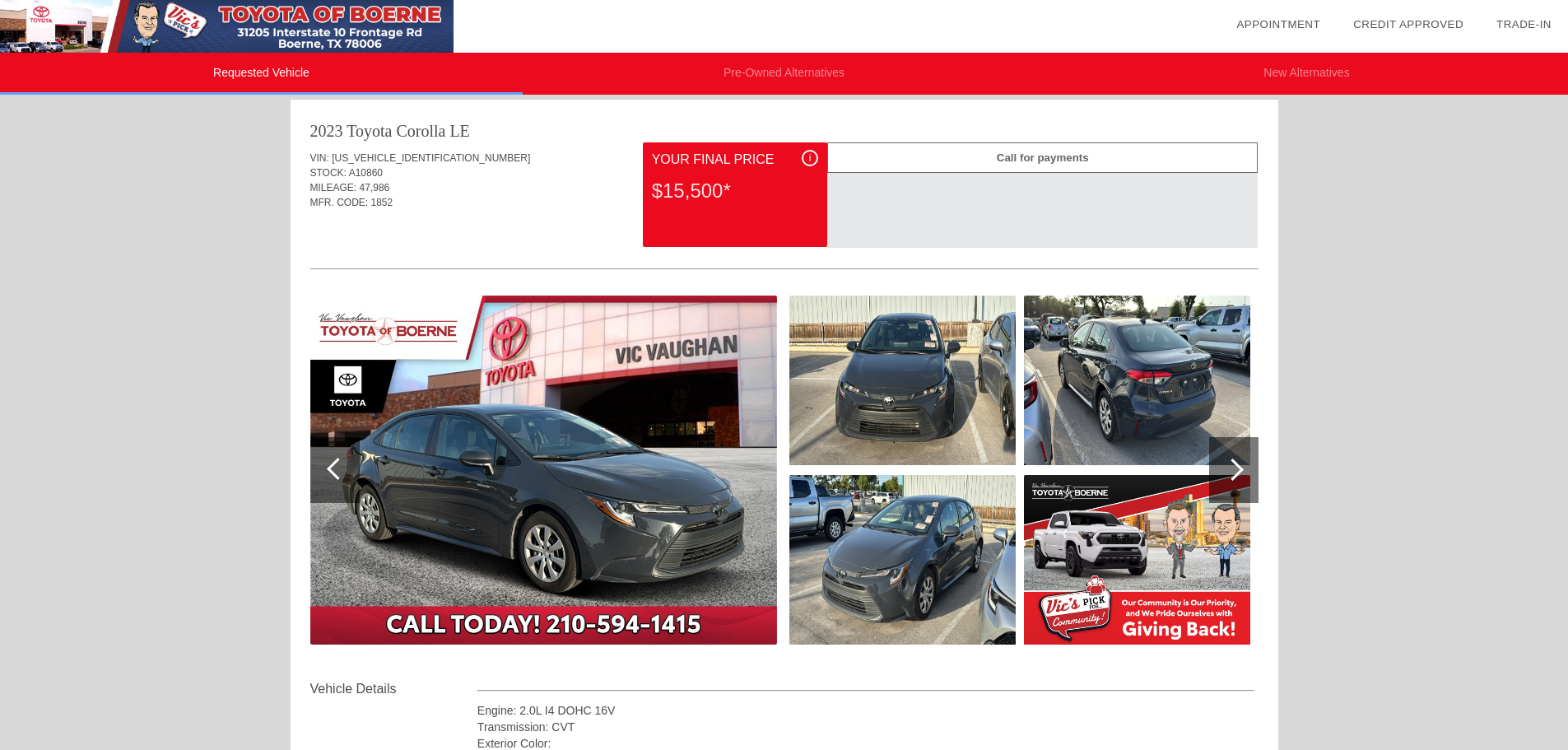
scroll to position [0, 0]
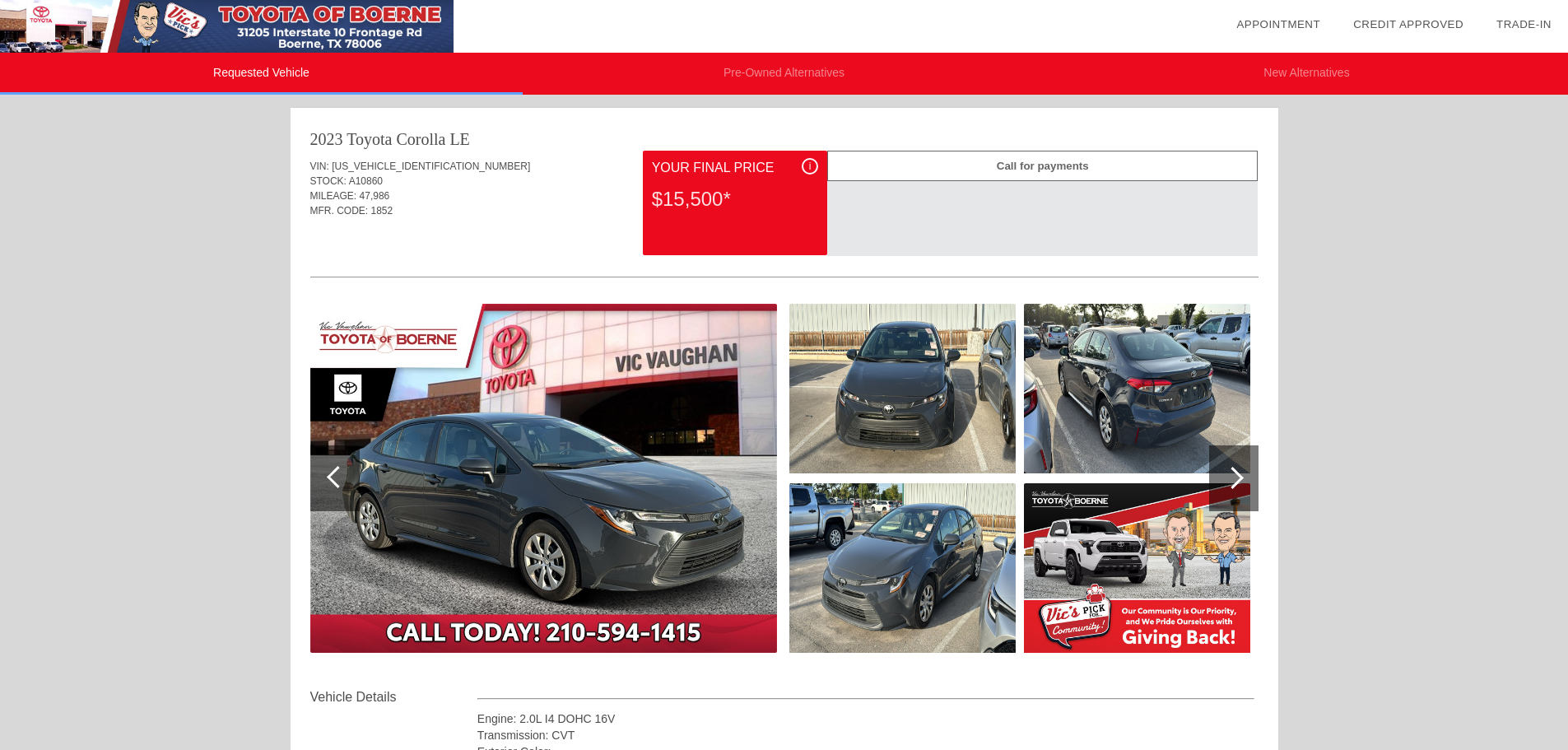
click at [1279, 69] on li "New Alternatives" at bounding box center [1306, 73] width 522 height 42
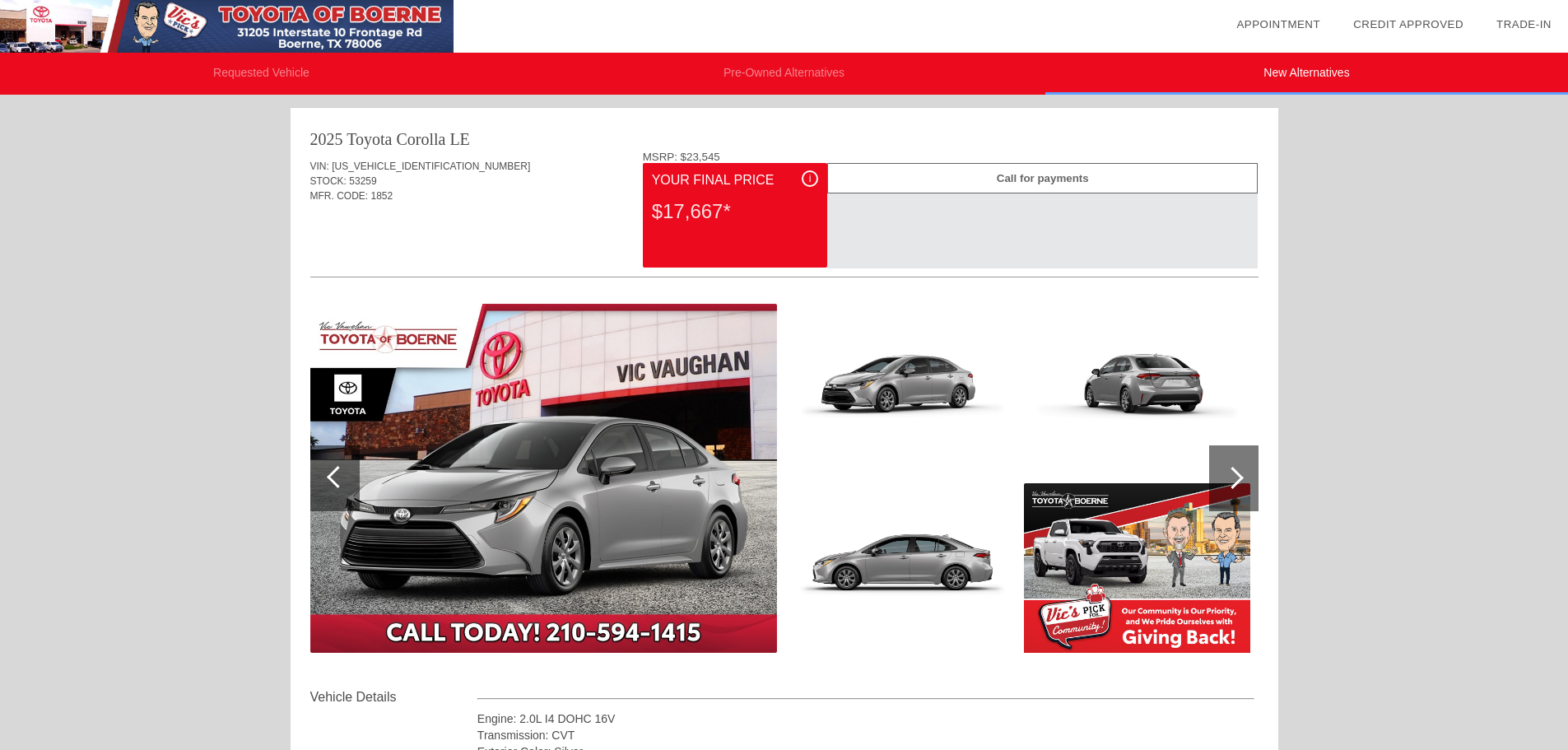
click at [717, 69] on li "Pre-Owned Alternatives" at bounding box center [783, 73] width 522 height 42
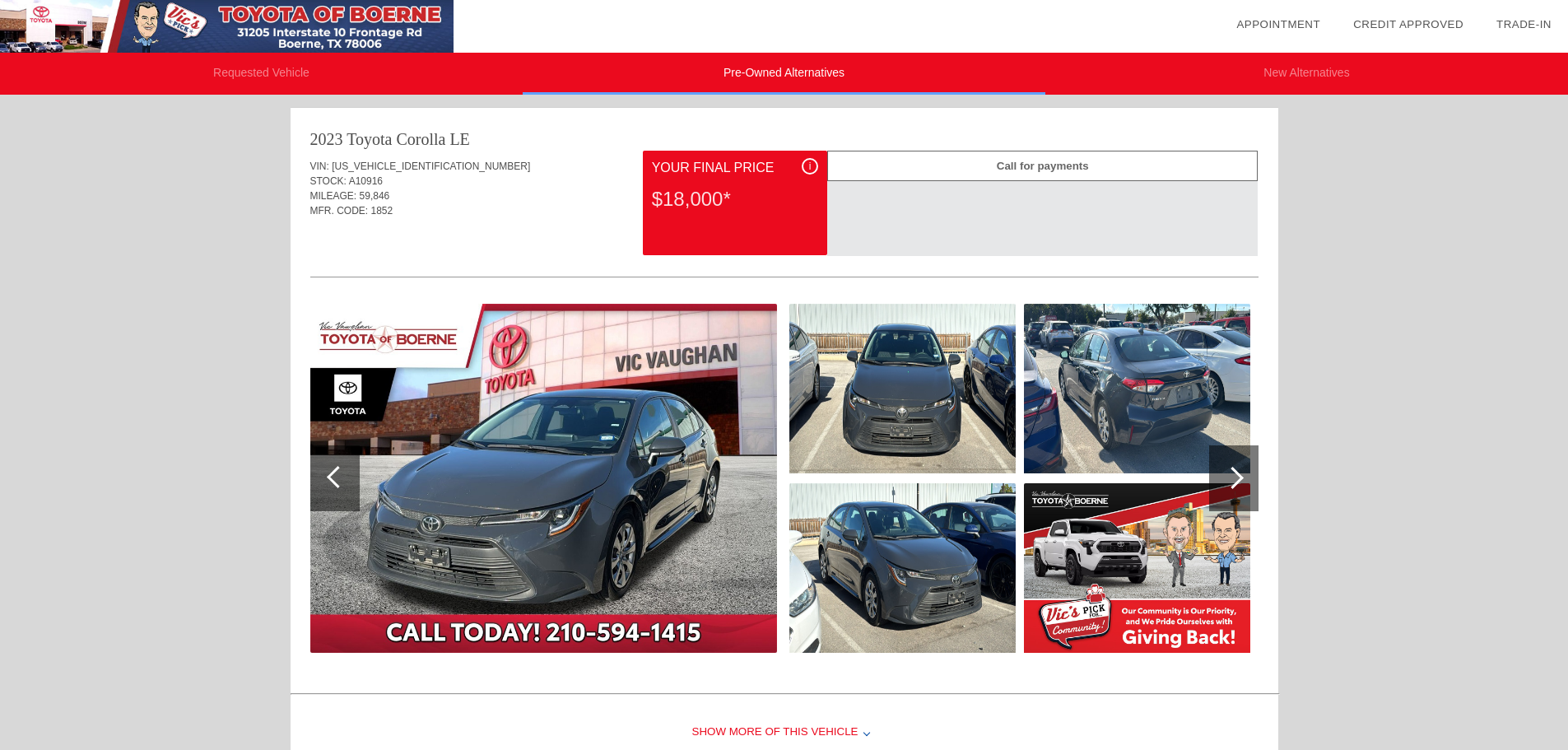
click at [248, 78] on li "Requested Vehicle" at bounding box center [261, 73] width 522 height 42
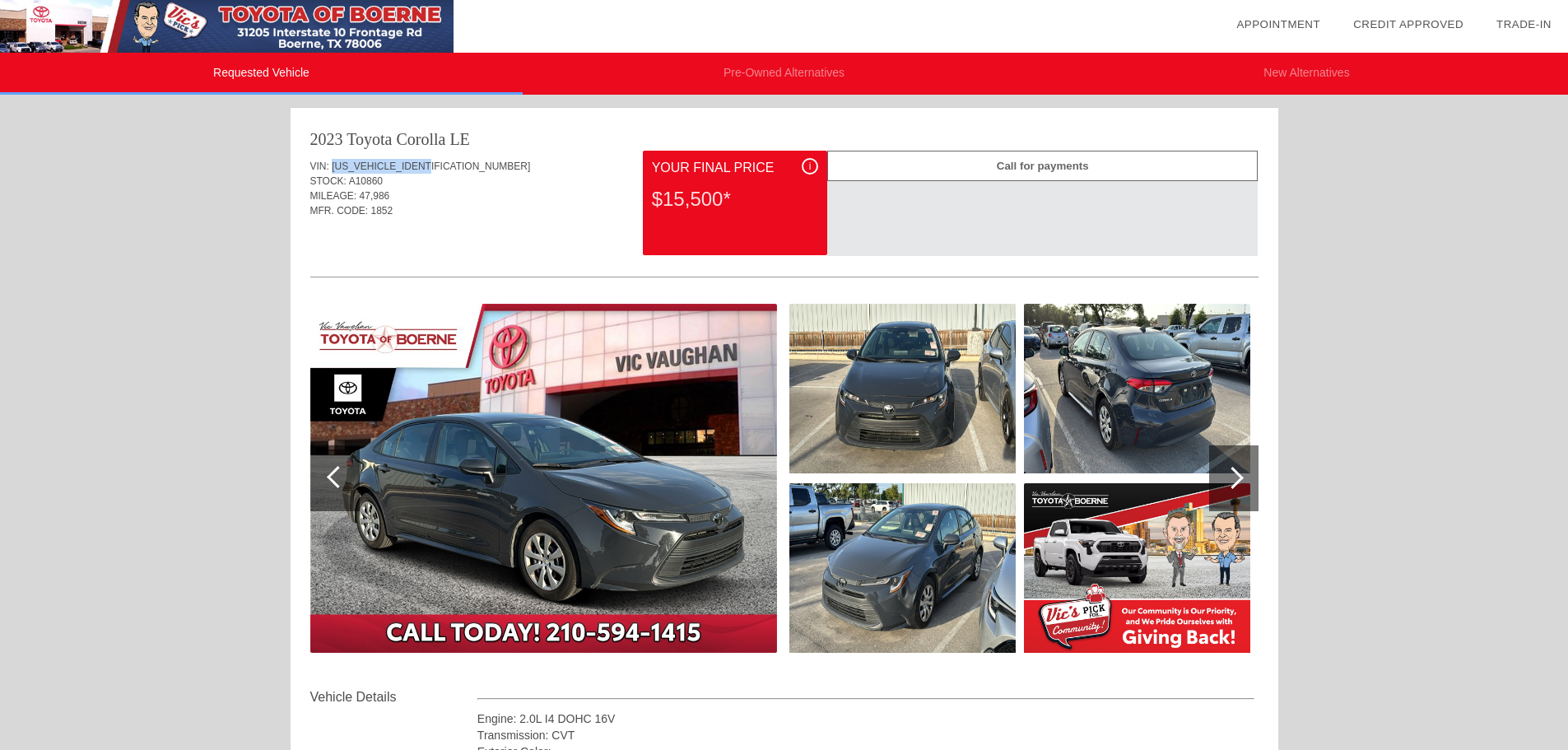
drag, startPoint x: 437, startPoint y: 160, endPoint x: 333, endPoint y: 167, distance: 104.2
click at [333, 167] on div "VIN: [US_VEHICLE_IDENTIFICATION_NUMBER]" at bounding box center [784, 166] width 948 height 14
copy span "[US_VEHICLE_IDENTIFICATION_NUMBER]"
click at [807, 82] on li "Pre-Owned Alternatives" at bounding box center [783, 73] width 522 height 42
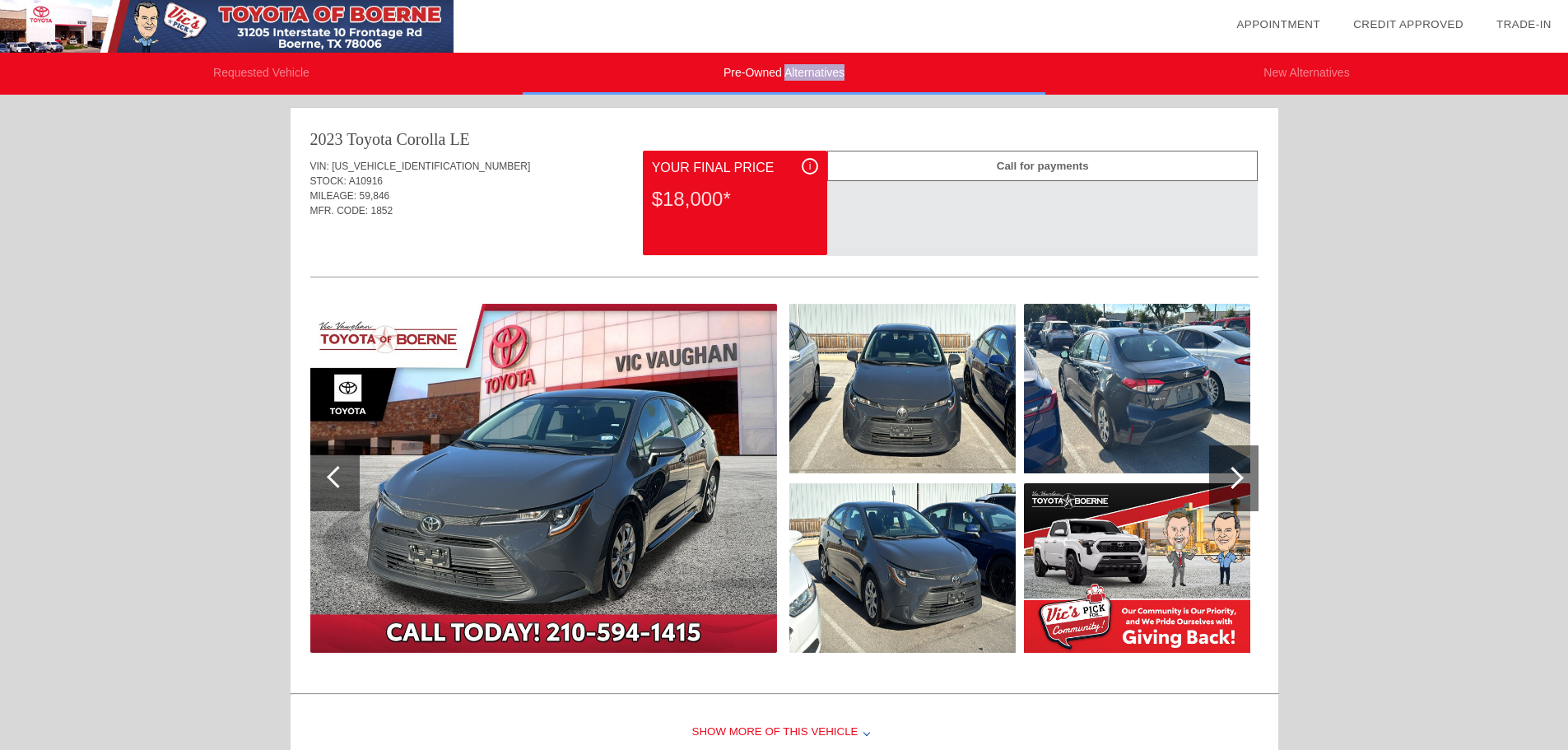
click at [807, 82] on li "Pre-Owned Alternatives" at bounding box center [783, 73] width 522 height 42
